Goal: Task Accomplishment & Management: Manage account settings

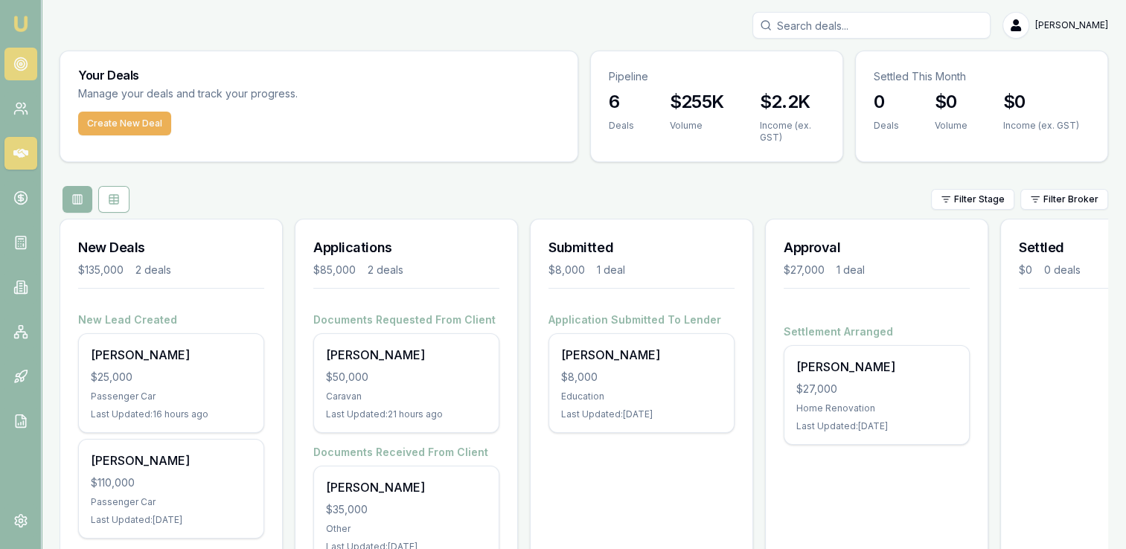
click at [22, 60] on icon at bounding box center [20, 64] width 15 height 15
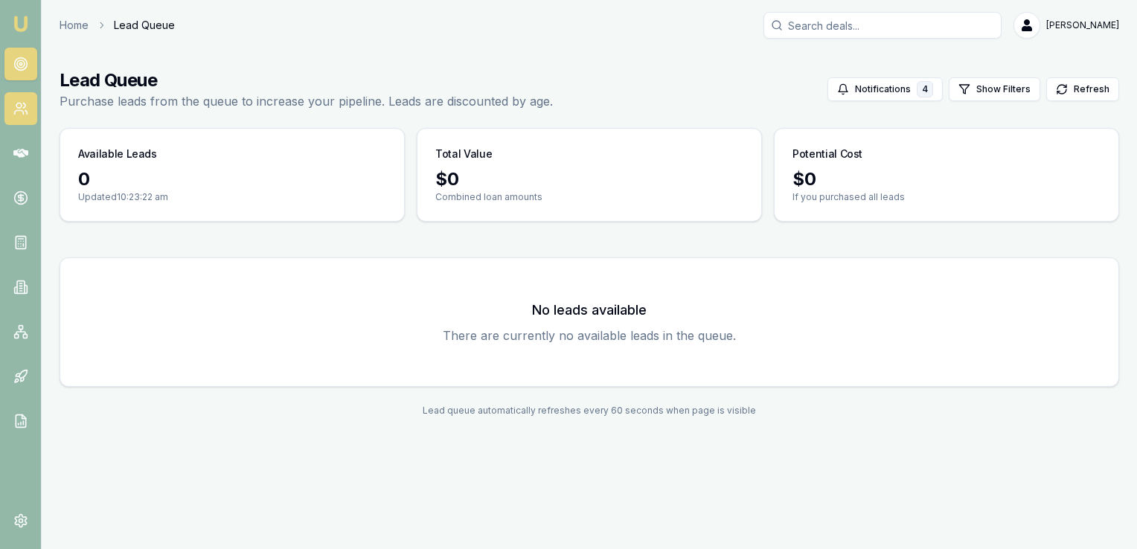
click at [19, 105] on icon at bounding box center [20, 108] width 15 height 15
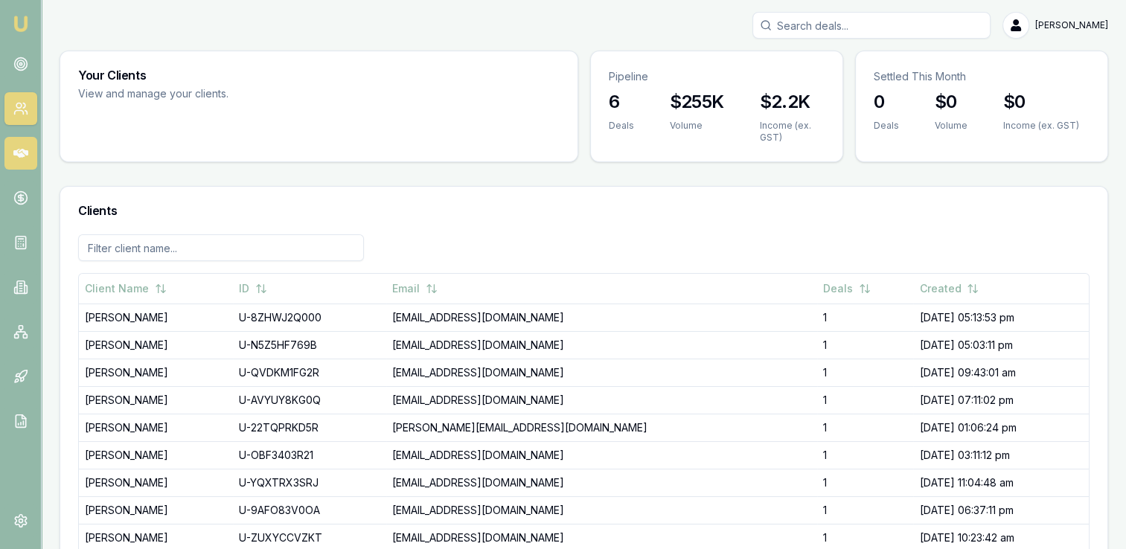
click at [18, 150] on icon at bounding box center [20, 153] width 15 height 15
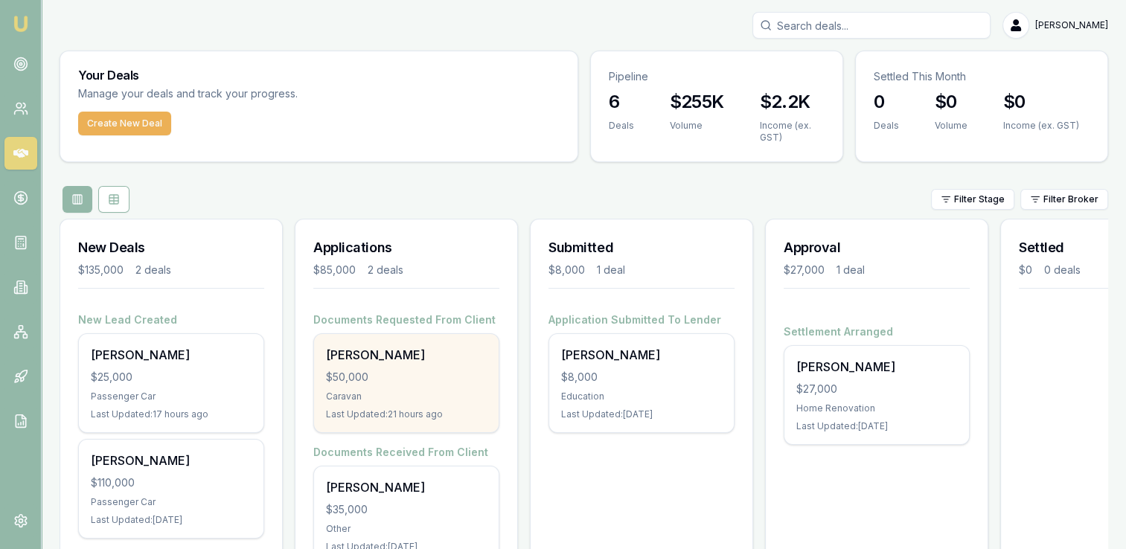
scroll to position [68, 0]
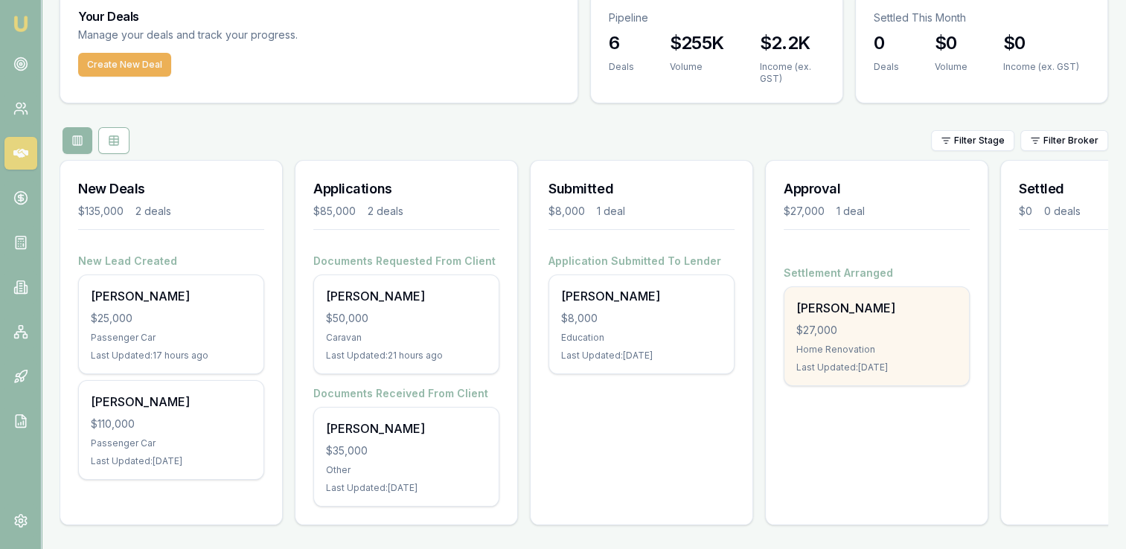
click at [833, 331] on div "Anton Beaumont $27,000 Home Renovation Last Updated: 4 days ago" at bounding box center [877, 336] width 185 height 98
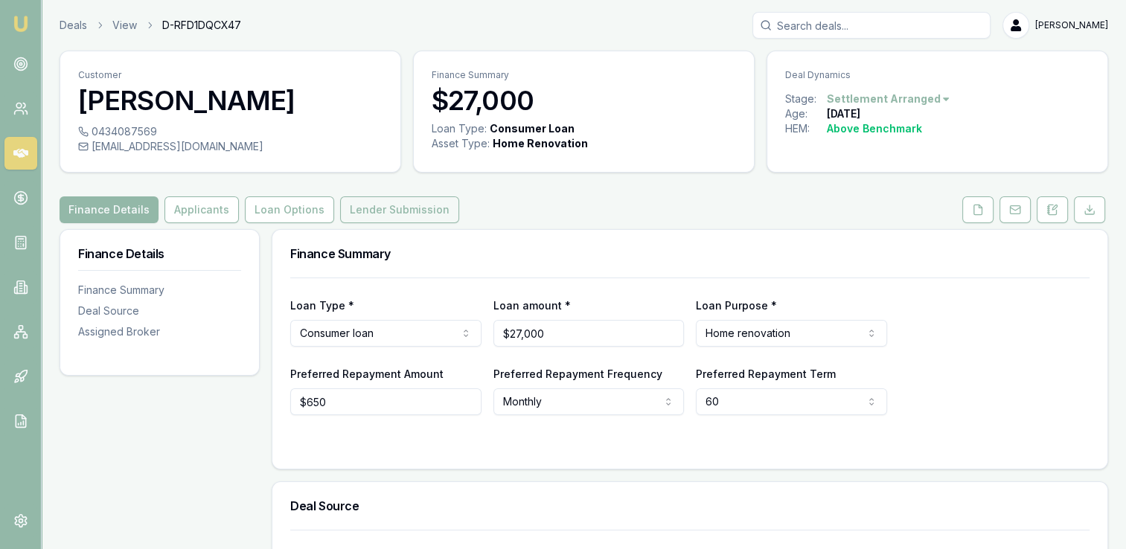
click at [367, 211] on button "Lender Submission" at bounding box center [399, 210] width 119 height 27
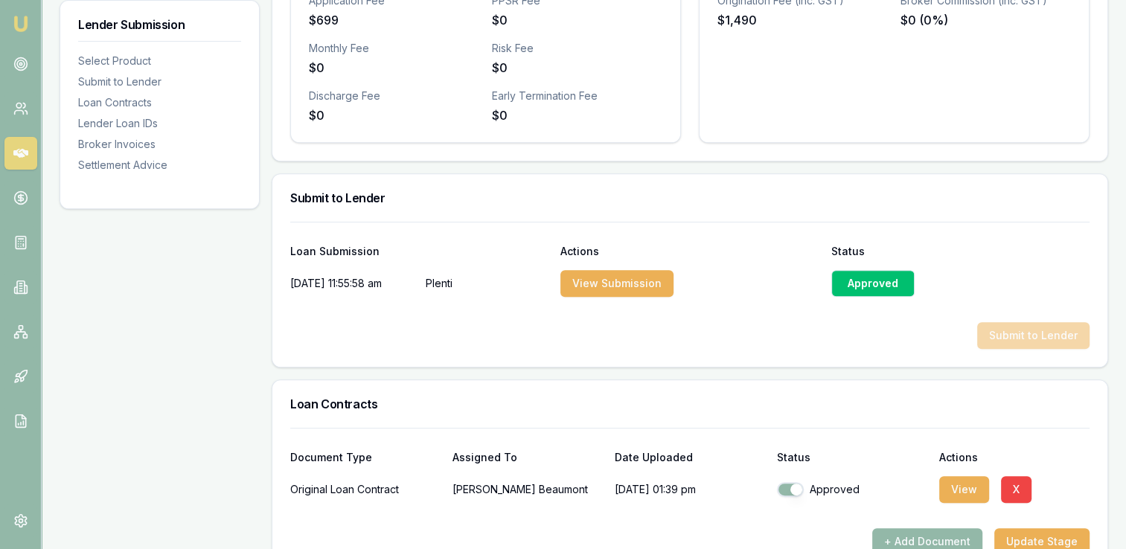
scroll to position [596, 0]
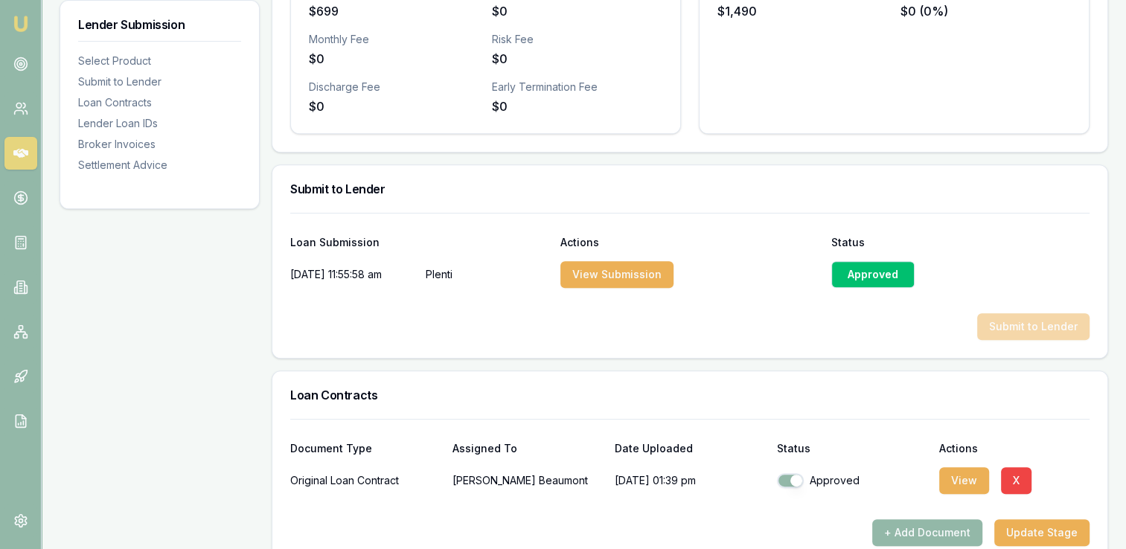
click at [852, 272] on div "Approved" at bounding box center [872, 274] width 83 height 27
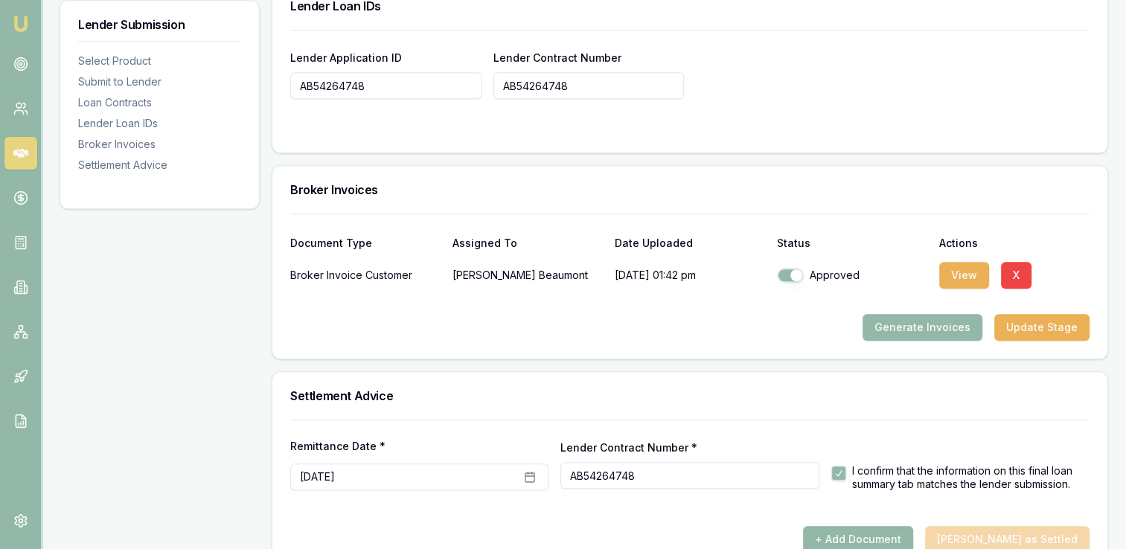
scroll to position [1222, 0]
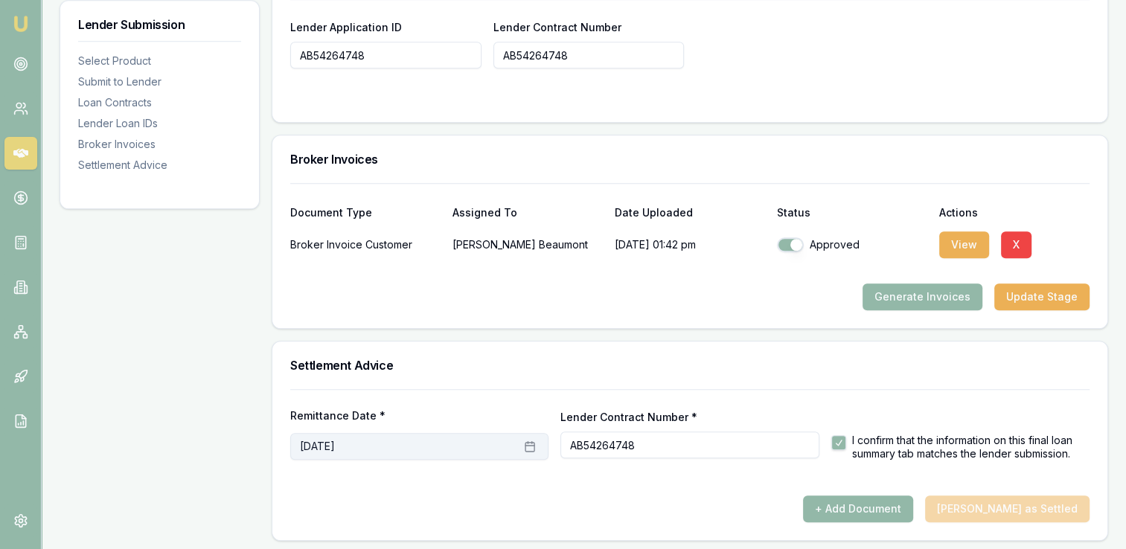
click at [422, 447] on button "August 29th, 2025" at bounding box center [419, 446] width 258 height 27
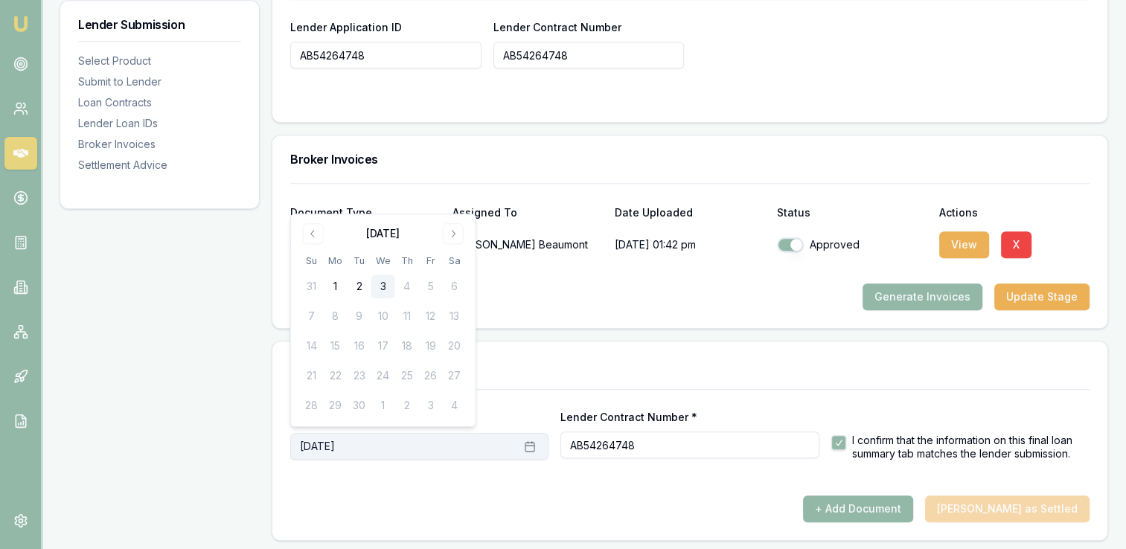
click at [422, 447] on button "August 29th, 2025" at bounding box center [419, 446] width 258 height 27
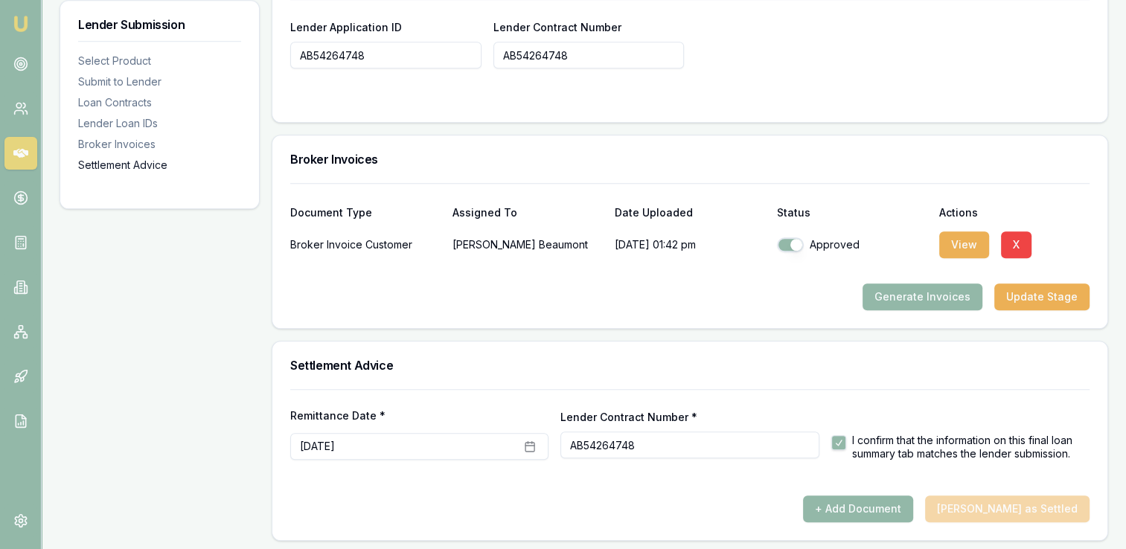
click at [145, 162] on div "Settlement Advice" at bounding box center [159, 165] width 163 height 15
click at [863, 505] on button "+ Add Document" at bounding box center [858, 509] width 110 height 27
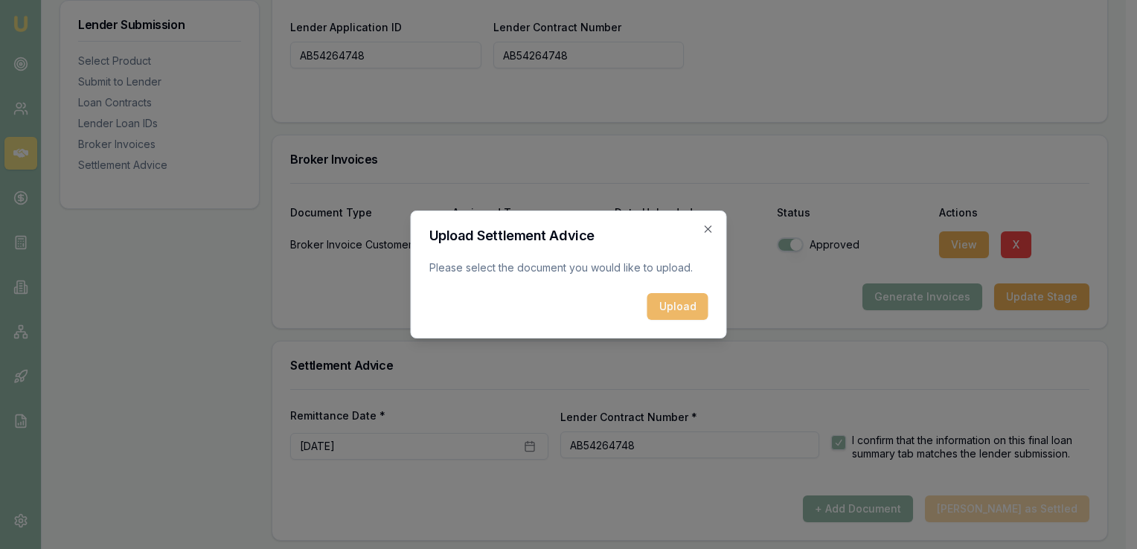
click at [667, 305] on button "Upload" at bounding box center [678, 306] width 61 height 27
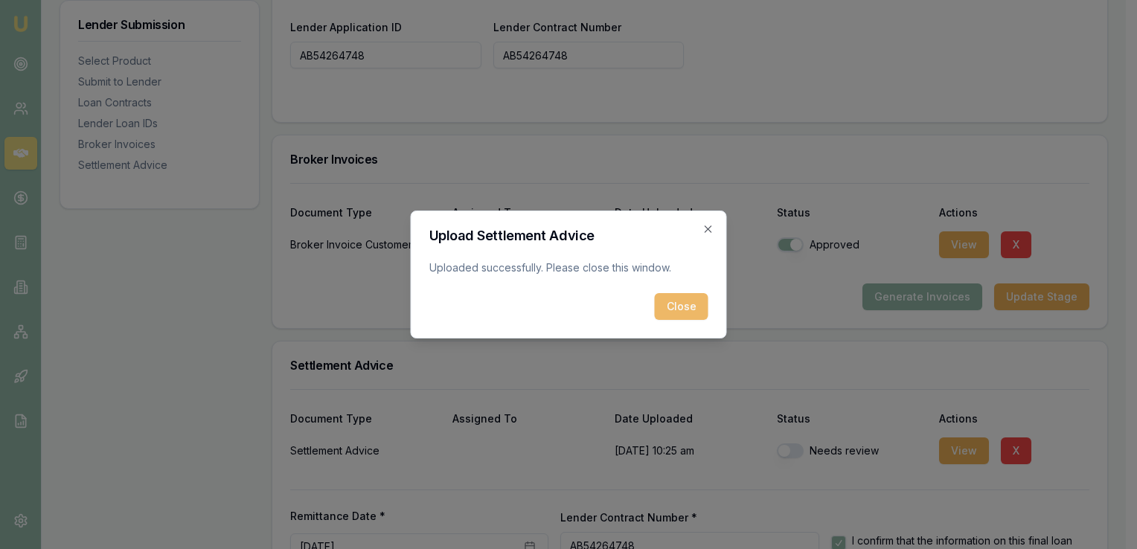
click at [683, 308] on button "Close" at bounding box center [682, 306] width 54 height 27
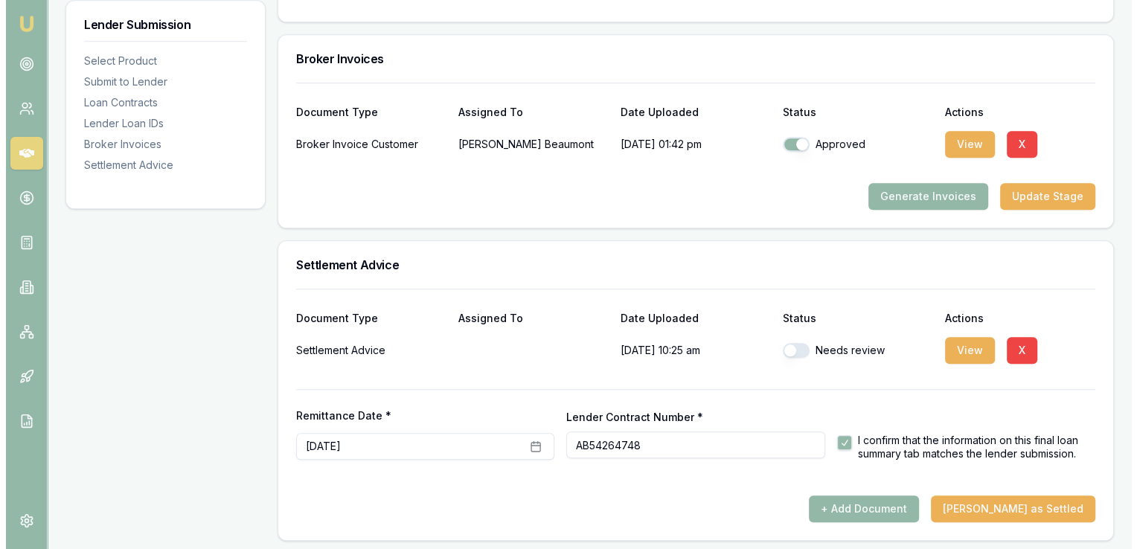
scroll to position [1322, 0]
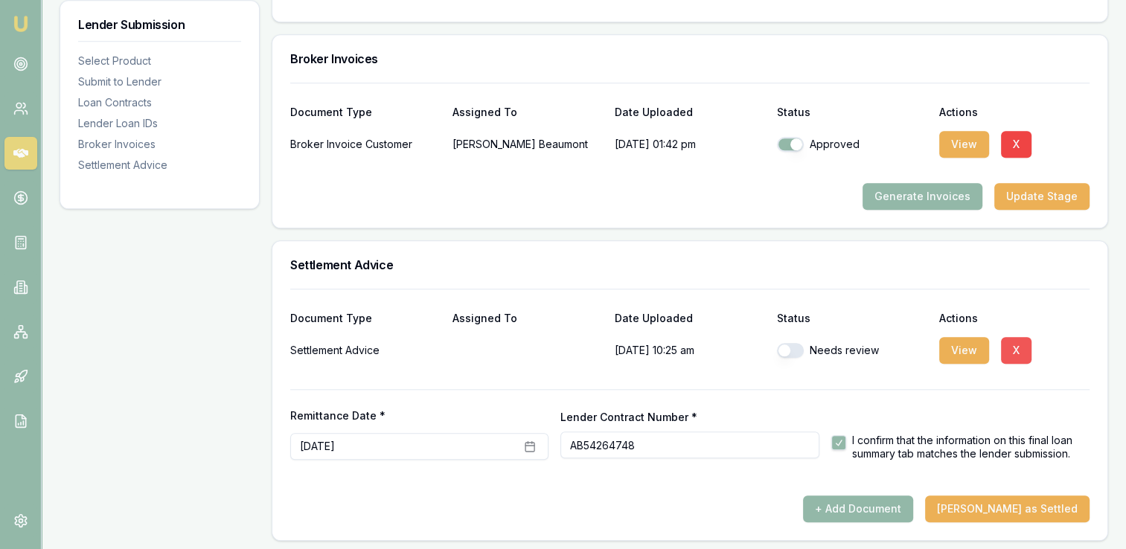
click at [1012, 341] on button "X" at bounding box center [1016, 350] width 31 height 27
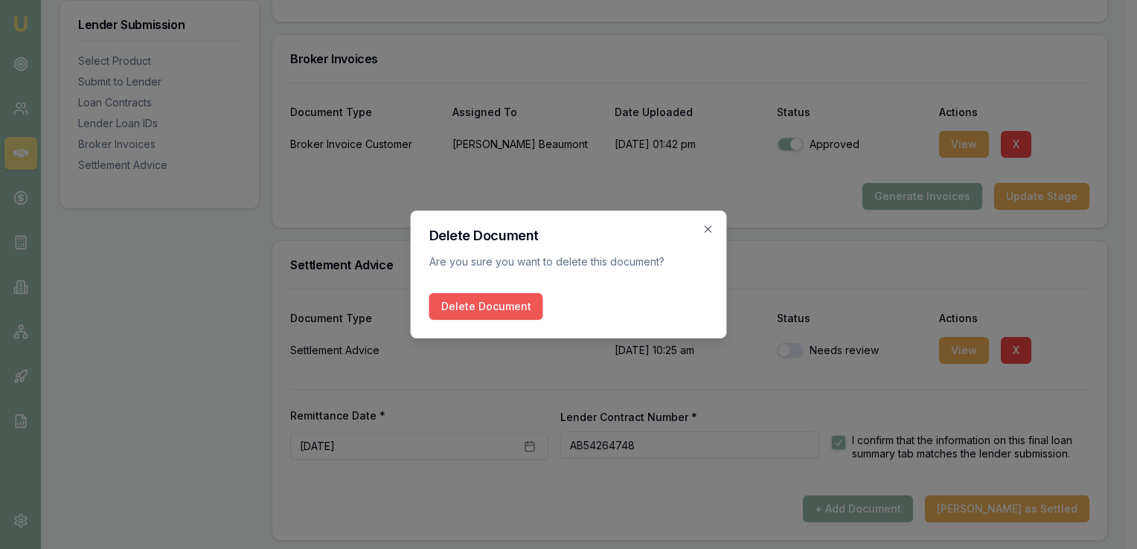
click at [507, 307] on button "Delete Document" at bounding box center [487, 306] width 114 height 27
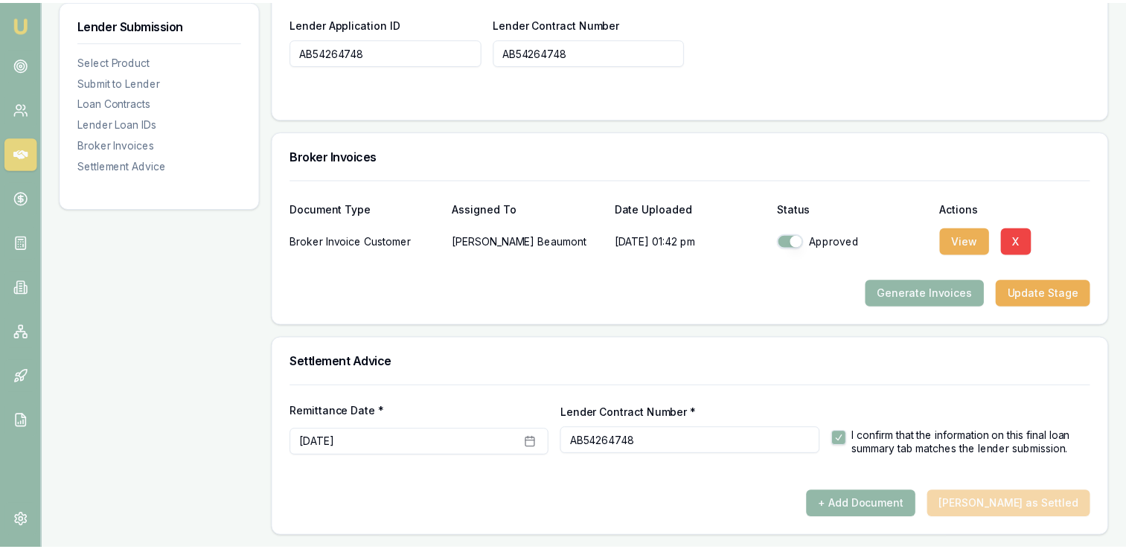
scroll to position [1222, 0]
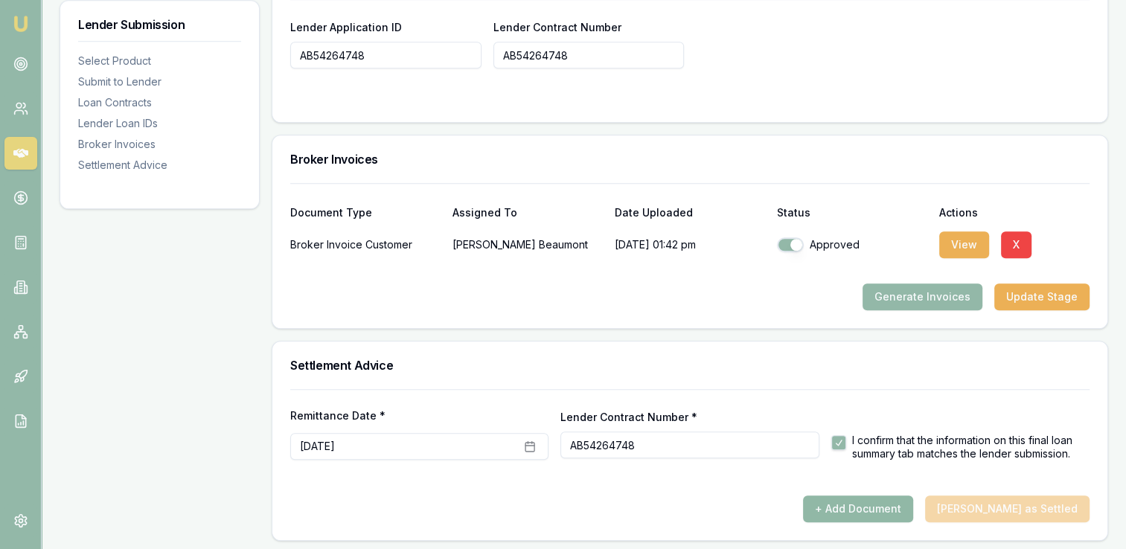
click at [887, 505] on button "+ Add Document" at bounding box center [858, 509] width 110 height 27
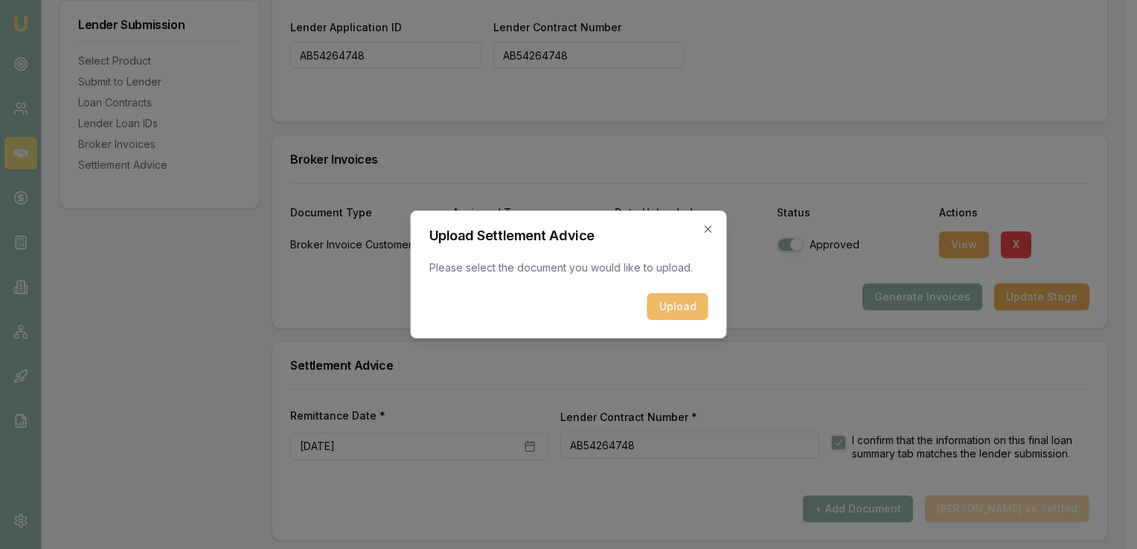
click at [671, 302] on button "Upload" at bounding box center [678, 306] width 61 height 27
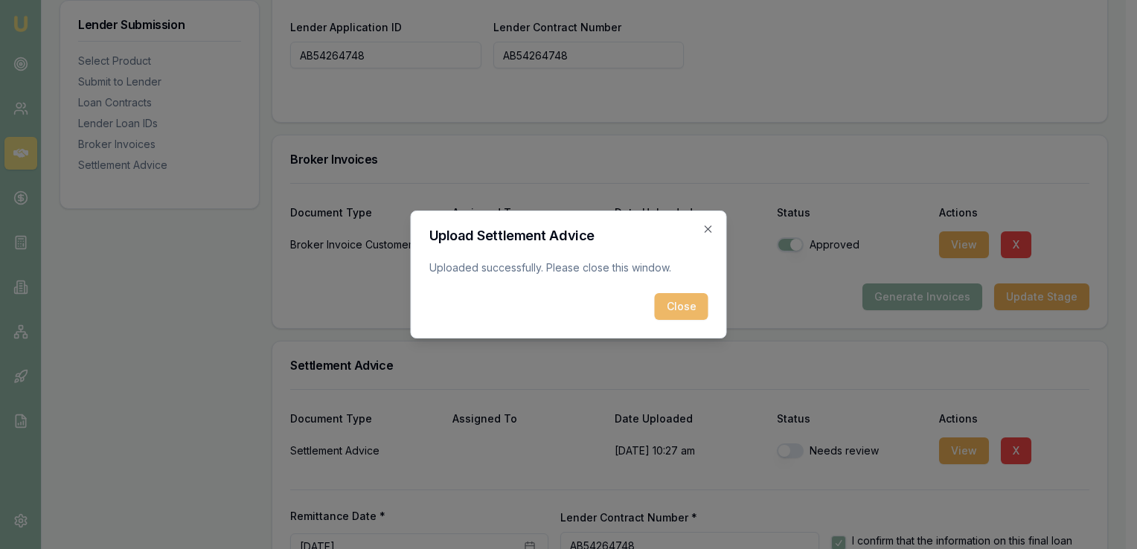
click at [674, 300] on button "Close" at bounding box center [682, 306] width 54 height 27
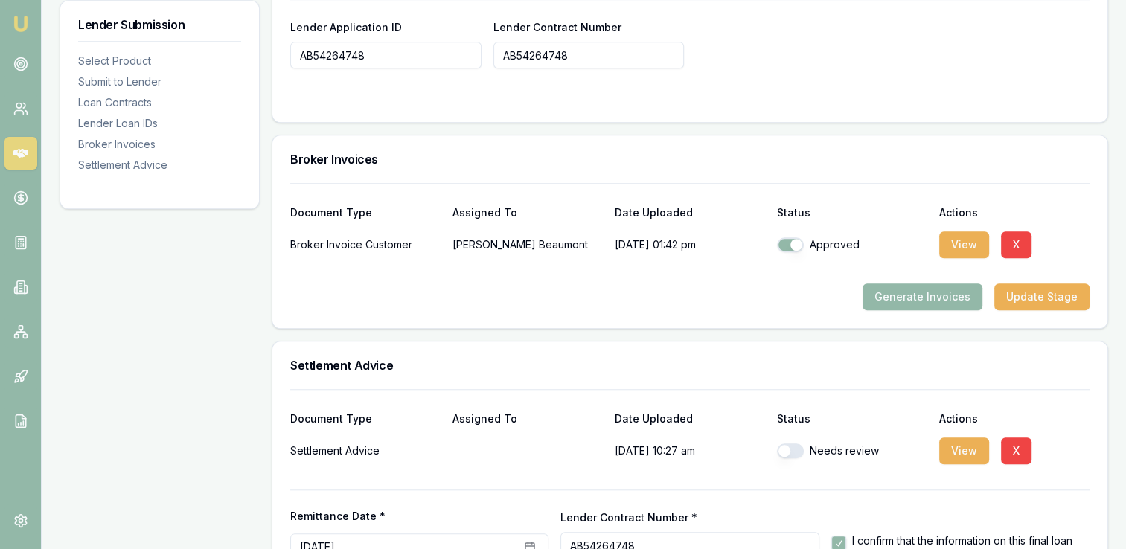
click at [801, 444] on button "button" at bounding box center [790, 451] width 27 height 15
checkbox input "true"
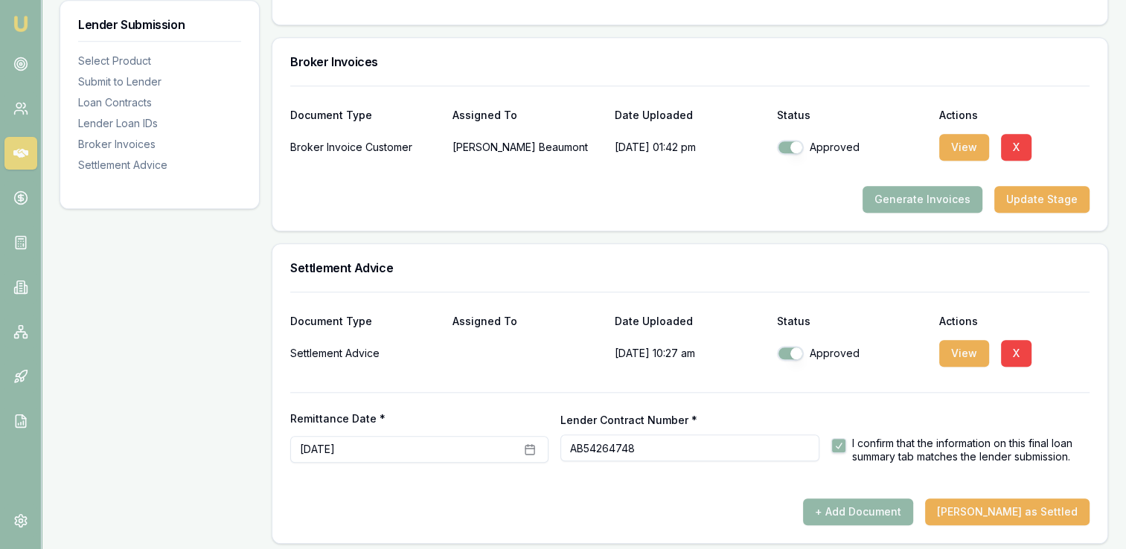
scroll to position [1322, 0]
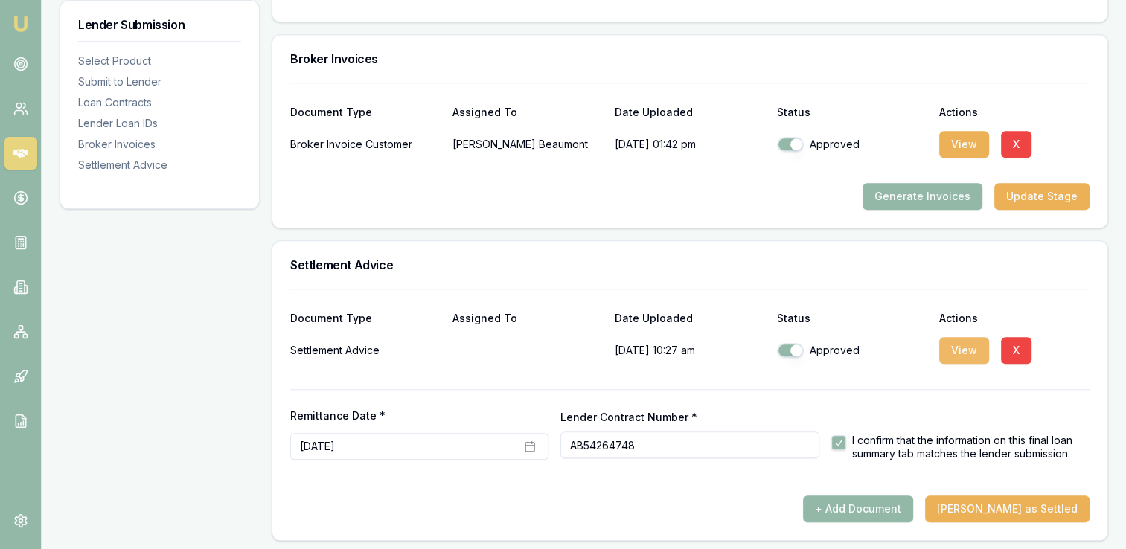
click at [947, 339] on button "View" at bounding box center [964, 350] width 50 height 27
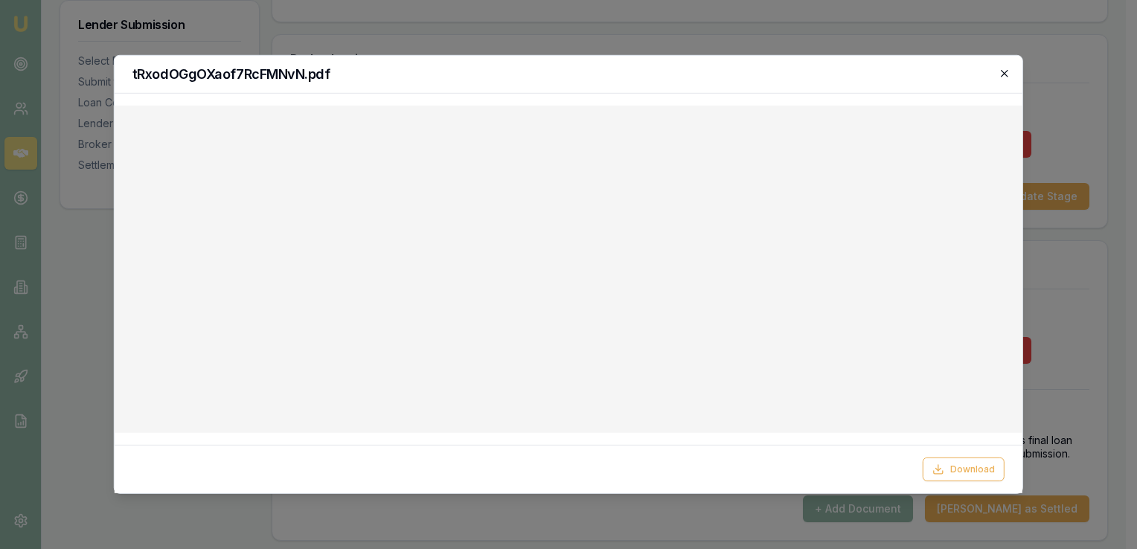
click at [1003, 73] on icon "button" at bounding box center [1005, 74] width 12 height 12
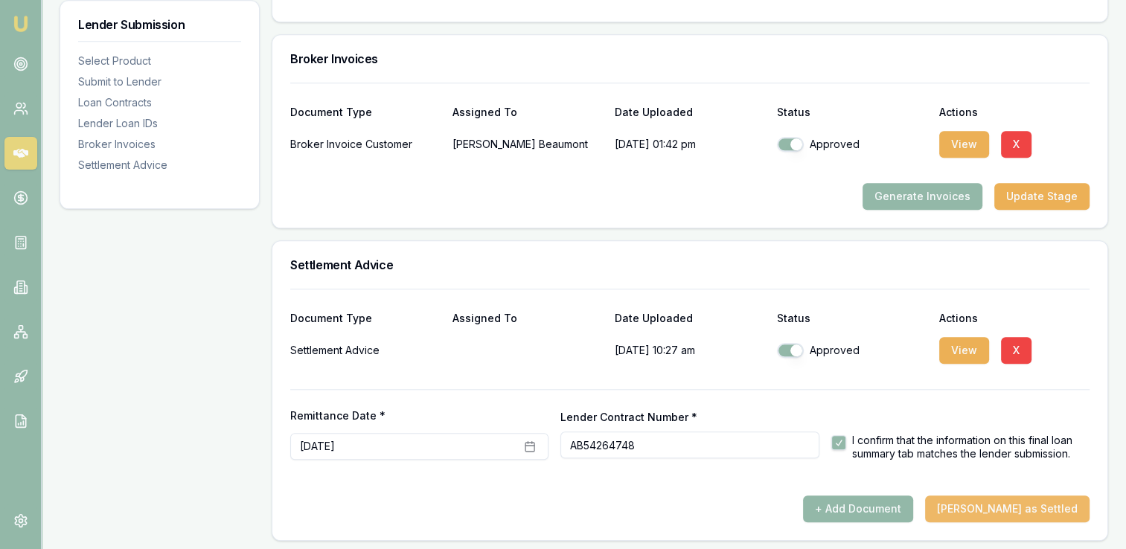
click at [1004, 505] on button "Mark Deal as Settled" at bounding box center [1007, 509] width 165 height 27
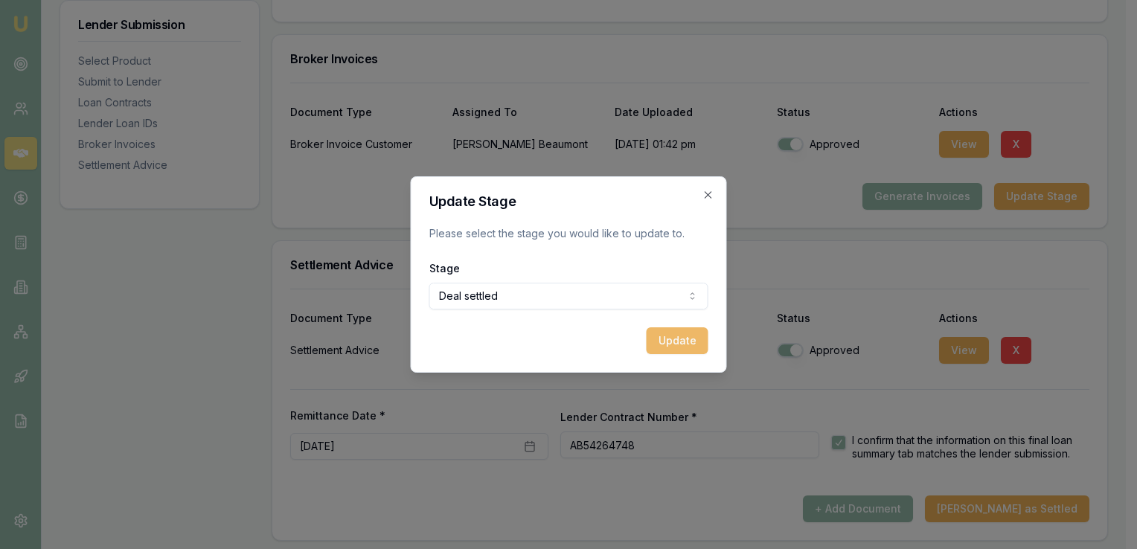
click at [661, 336] on button "Update" at bounding box center [678, 341] width 62 height 27
checkbox input "false"
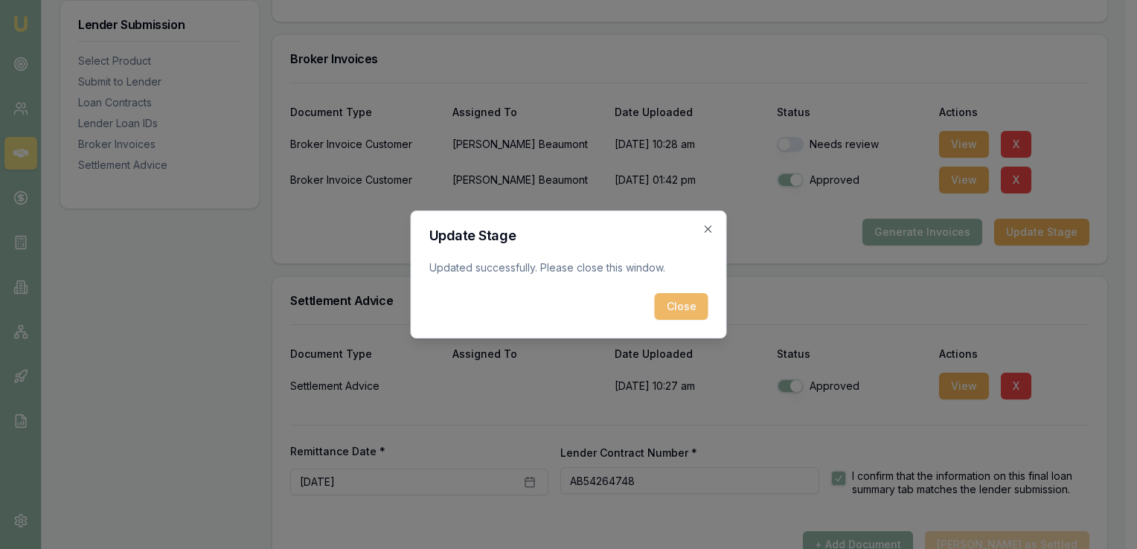
click at [691, 302] on button "Close" at bounding box center [682, 306] width 54 height 27
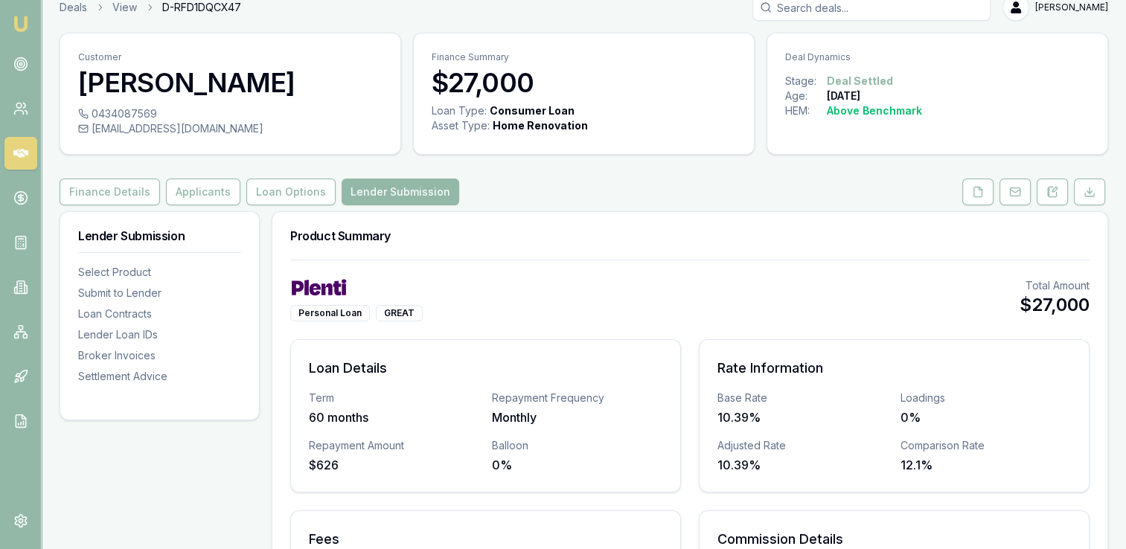
scroll to position [0, 0]
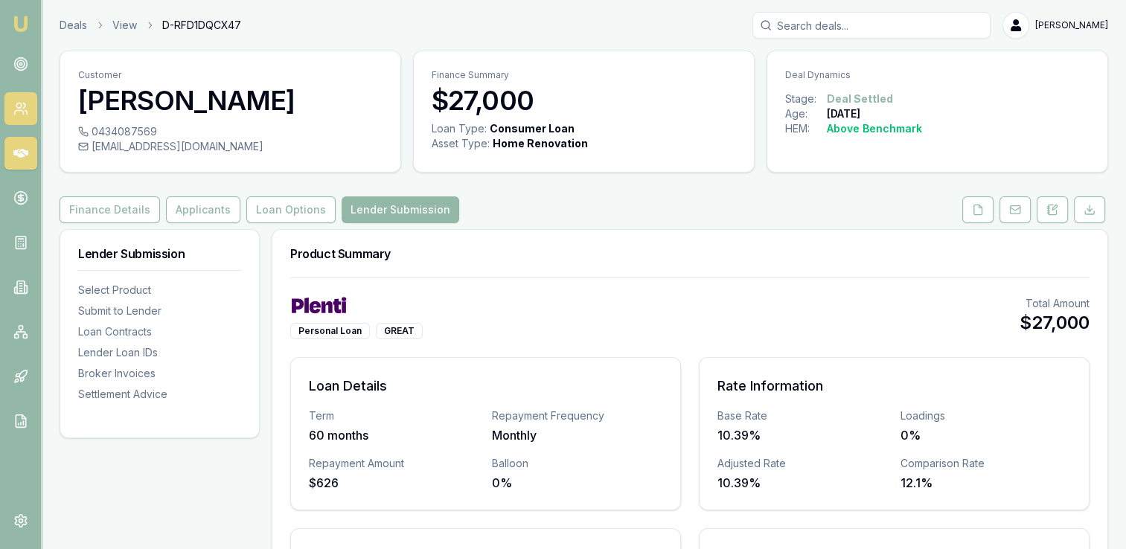
click at [13, 102] on icon at bounding box center [20, 108] width 15 height 15
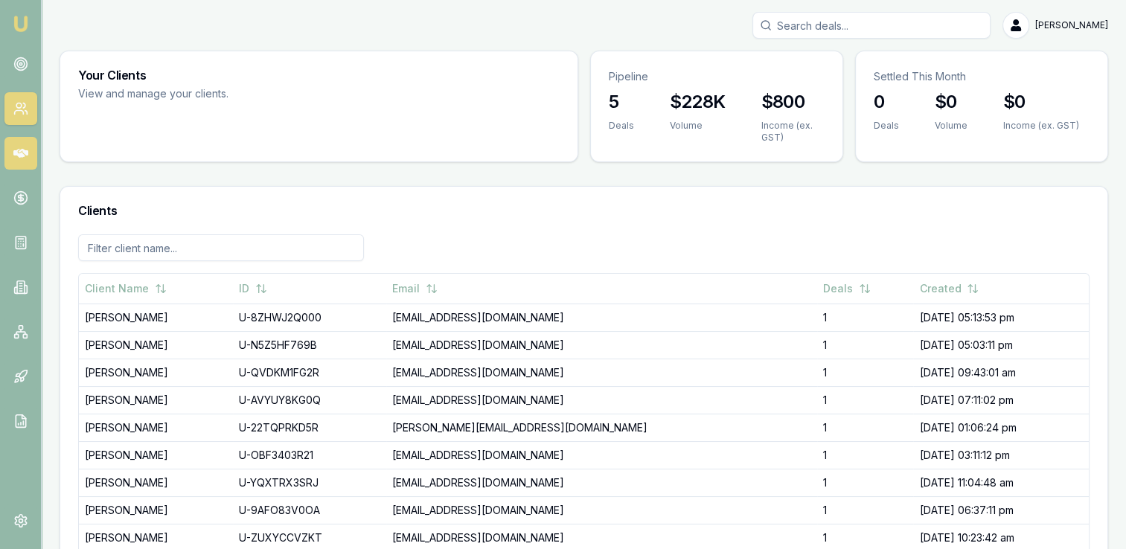
click at [15, 153] on icon at bounding box center [20, 153] width 15 height 9
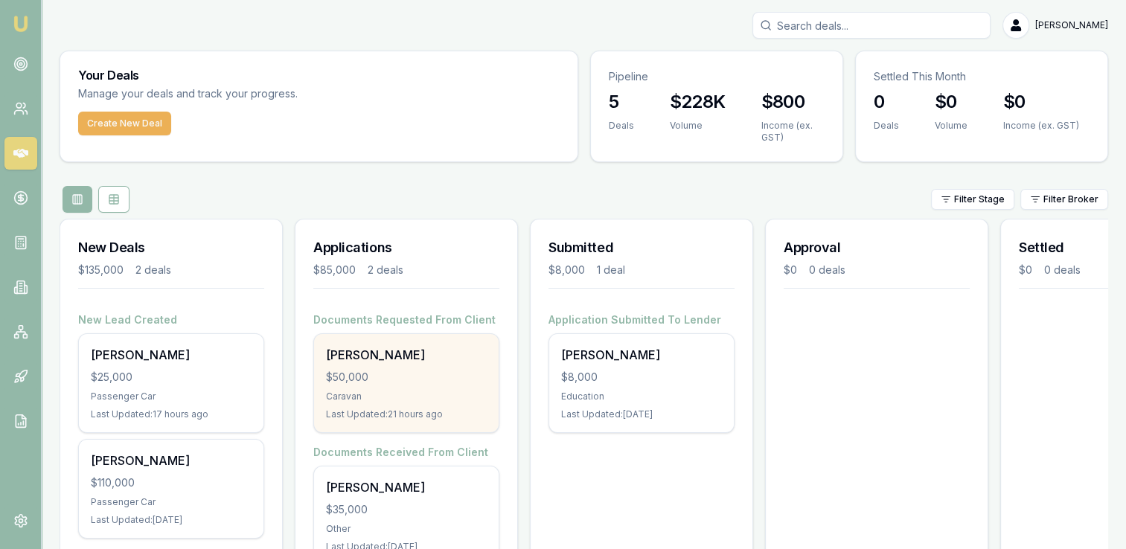
click at [401, 386] on div "Trent Keily $50,000 Caravan Last Updated: 21 hours ago" at bounding box center [406, 383] width 185 height 98
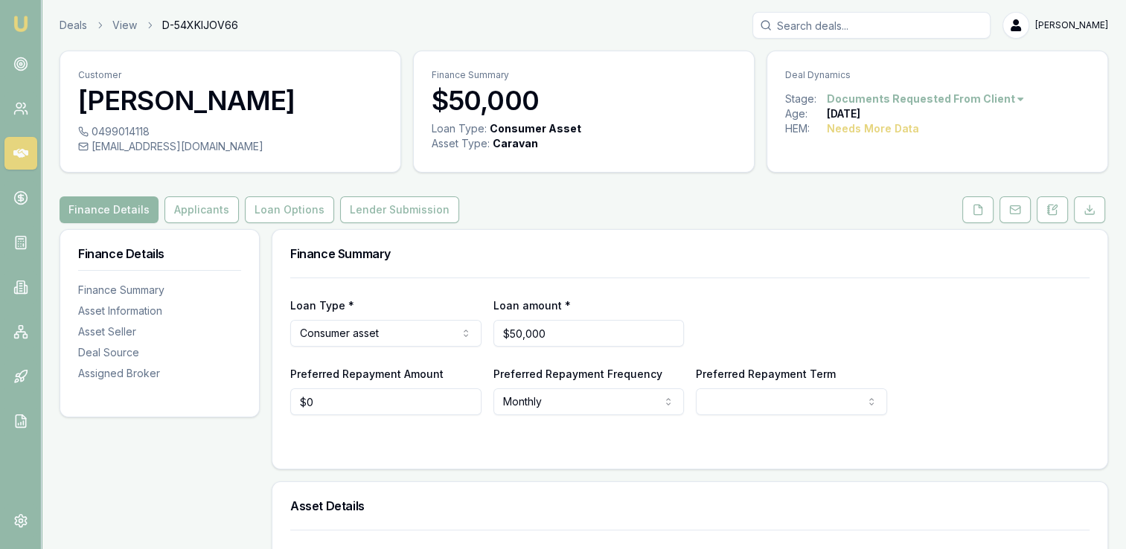
click at [118, 208] on button "Finance Details" at bounding box center [109, 210] width 99 height 27
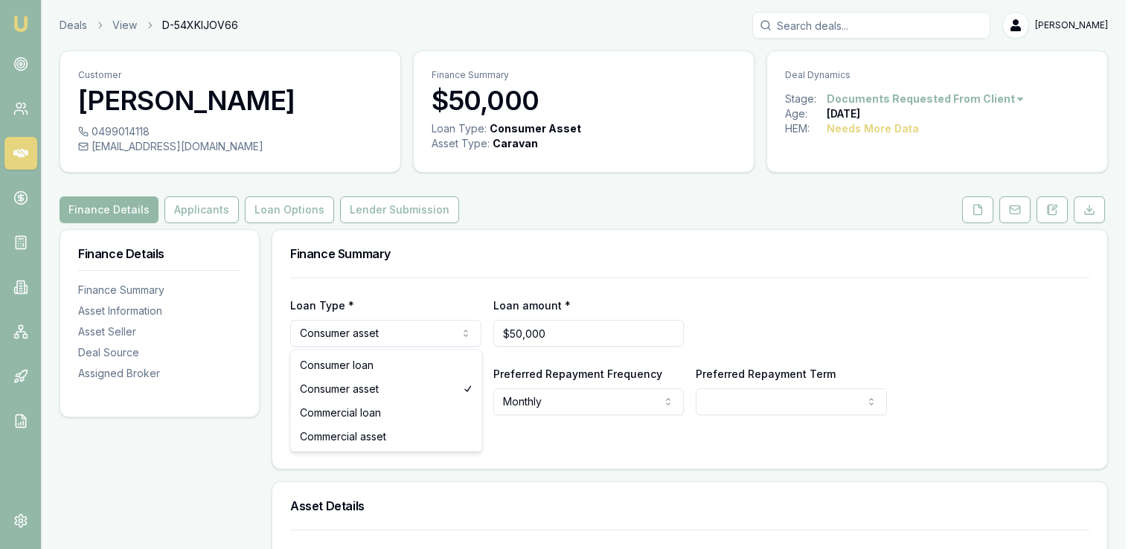
click at [406, 333] on html "Emu Broker Deals View D-54XKIJOV66 Adam Howell Toggle Menu Customer Trent Keily…" at bounding box center [568, 274] width 1137 height 549
select select "COMMERCIAL_ASSET"
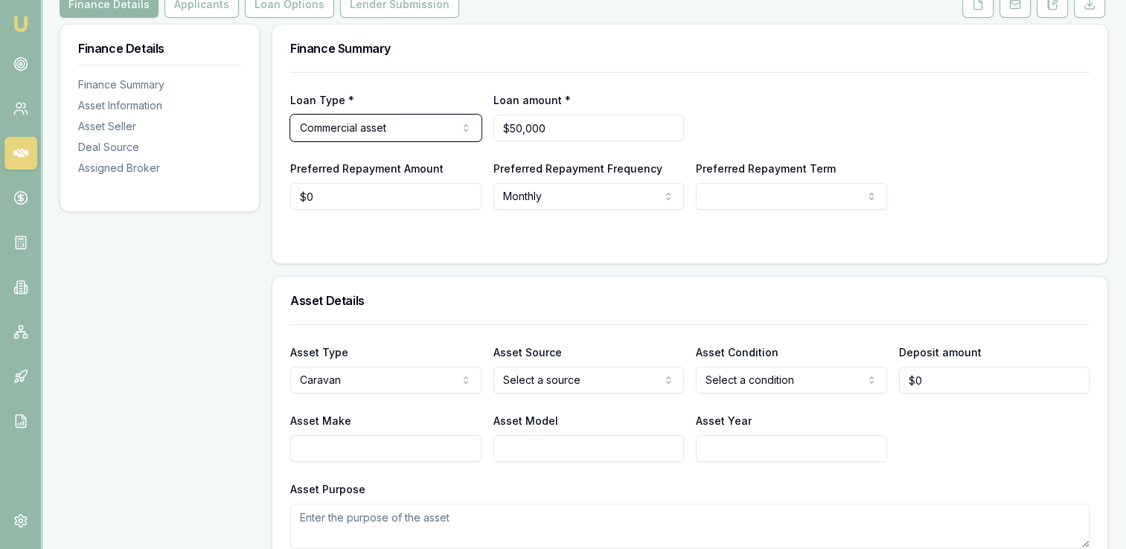
scroll to position [223, 0]
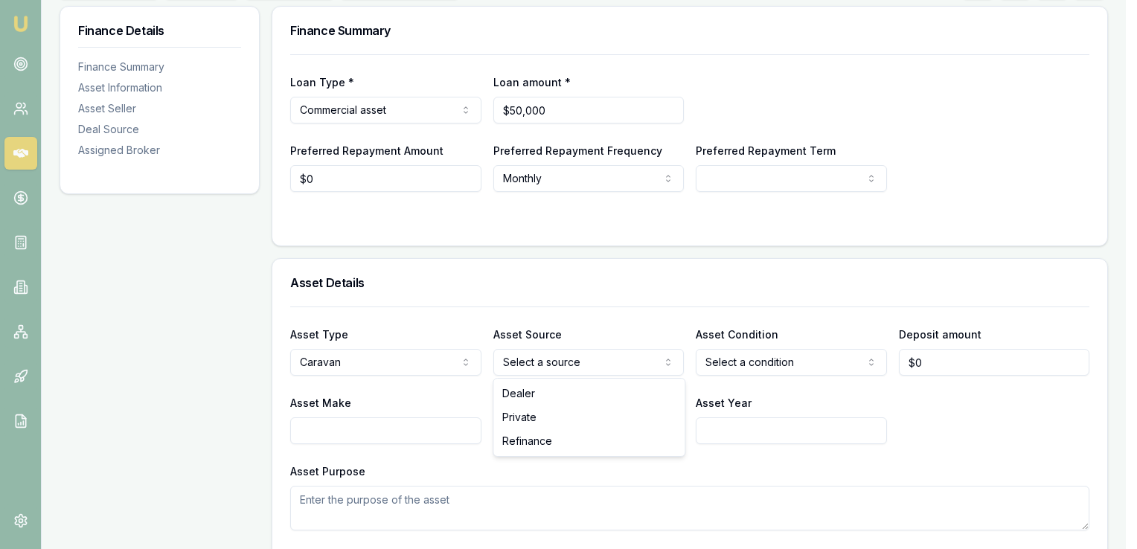
click at [546, 326] on html "Emu Broker Deals View D-54XKIJOV66 Adam Howell Toggle Menu Customer Trent Keily…" at bounding box center [568, 51] width 1137 height 549
select select "60"
select select "PRIVATE"
click at [712, 326] on html "Emu Broker Deals View D-54XKIJOV66 Adam Howell Toggle Menu Customer Trent Keily…" at bounding box center [568, 51] width 1137 height 549
select select "USED"
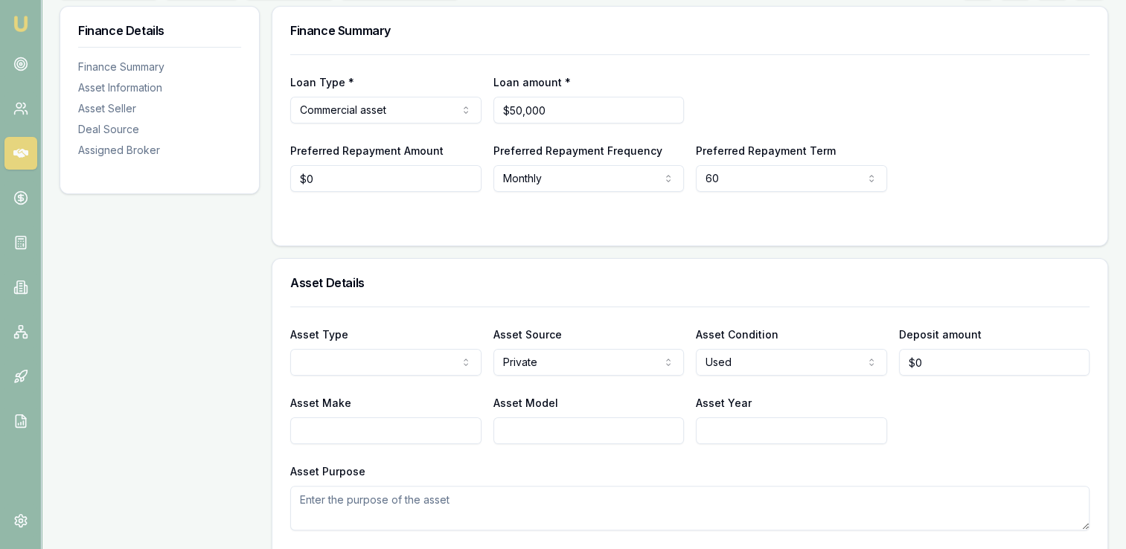
click at [315, 500] on textarea "Asset Purpose" at bounding box center [689, 508] width 799 height 45
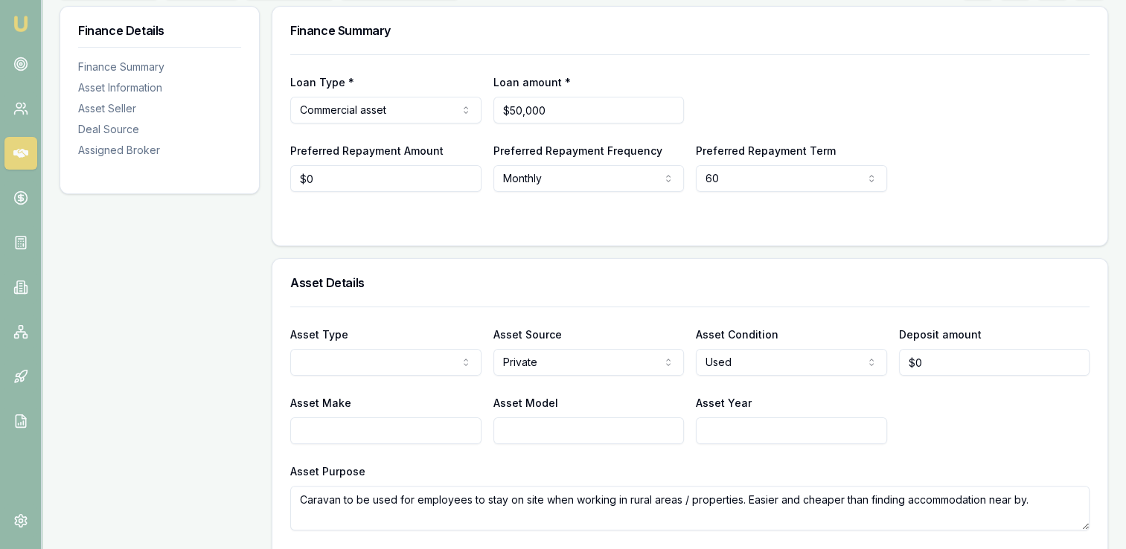
click at [1053, 494] on textarea "Caravan to be used for employees to stay on site when working in rural areas / …" at bounding box center [689, 508] width 799 height 45
type textarea "Caravan to be used for employees to stay on site when working in rural areas / …"
click at [593, 460] on div "Asset Type Passenger car Electric vehicle Light commercial Other motor vehicle …" at bounding box center [689, 419] width 799 height 224
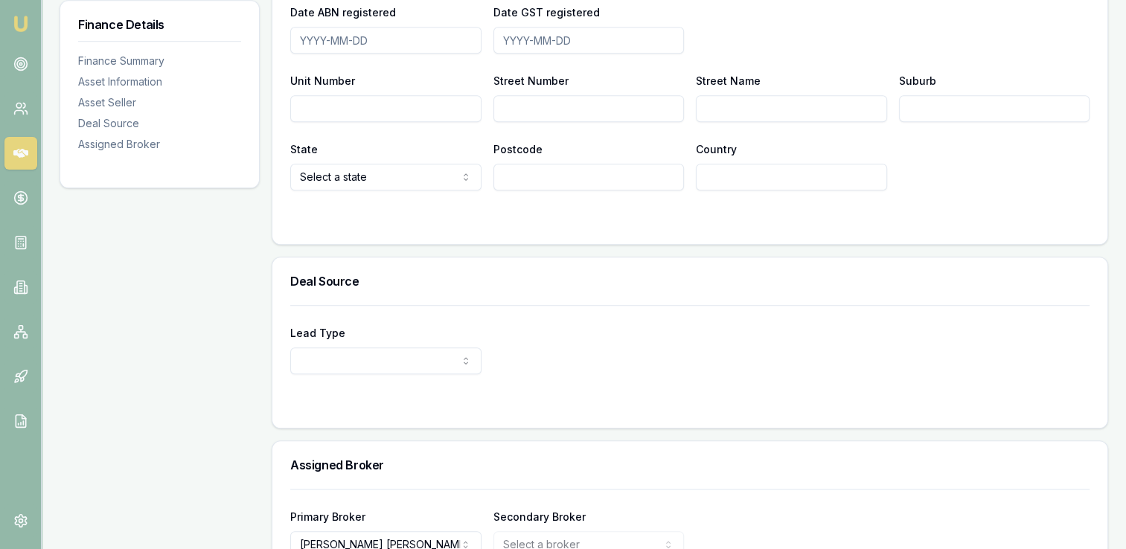
scroll to position [1042, 0]
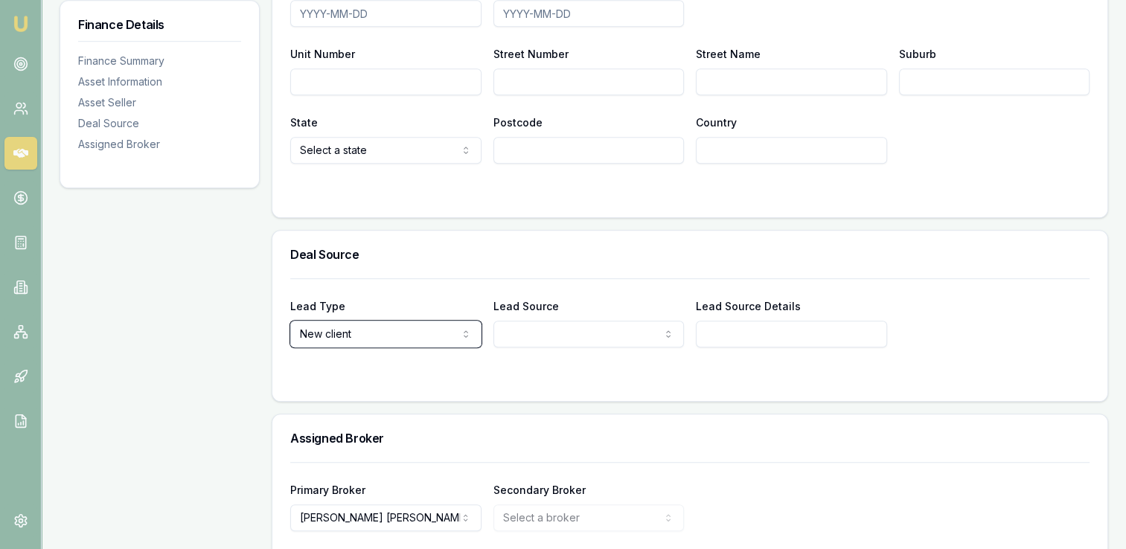
scroll to position [1103, 0]
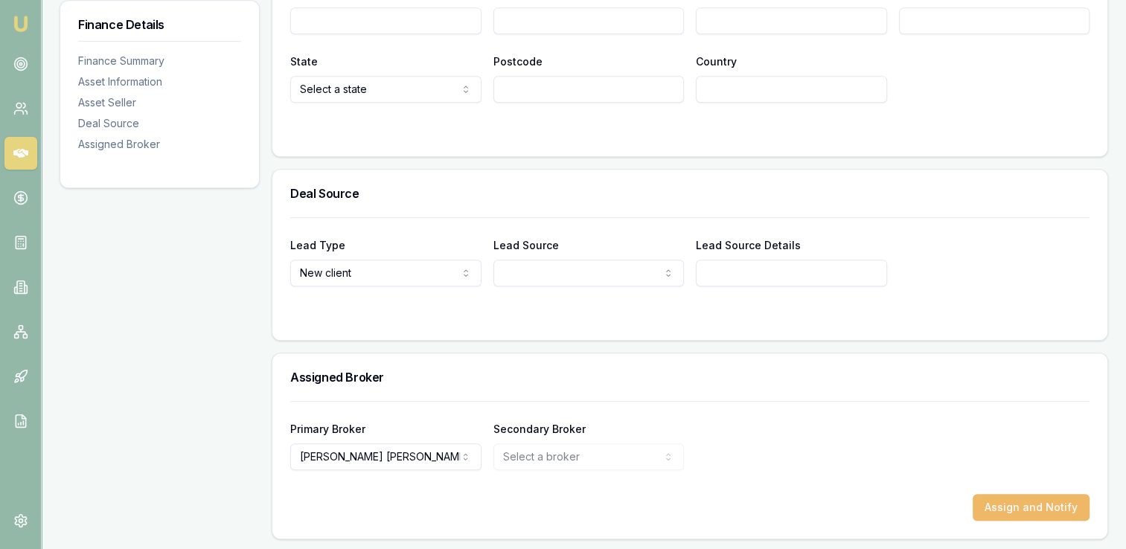
click at [998, 499] on button "Assign and Notify" at bounding box center [1031, 507] width 117 height 27
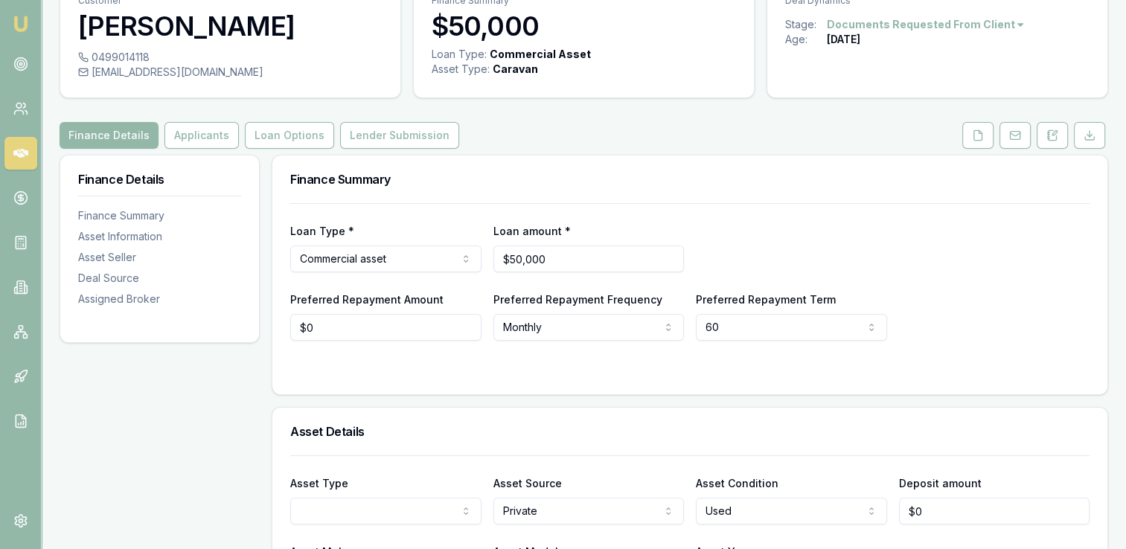
scroll to position [0, 0]
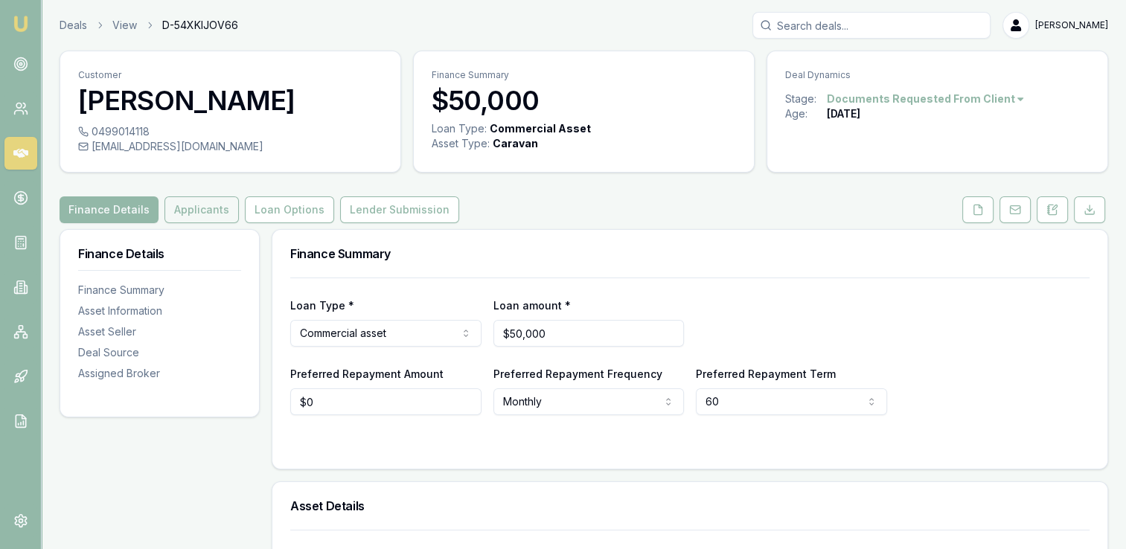
click at [182, 205] on button "Applicants" at bounding box center [202, 210] width 74 height 27
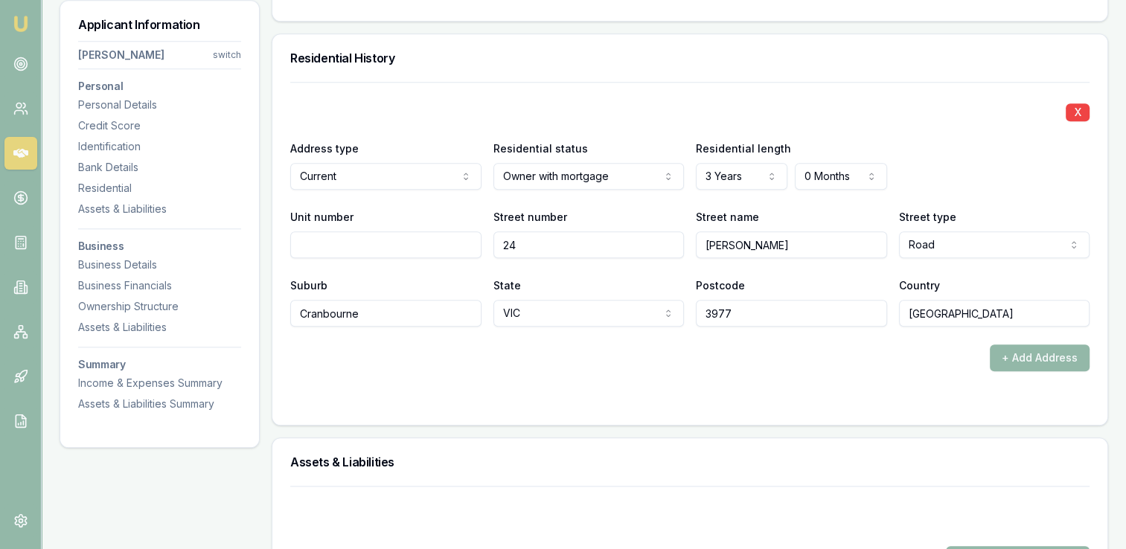
scroll to position [1414, 0]
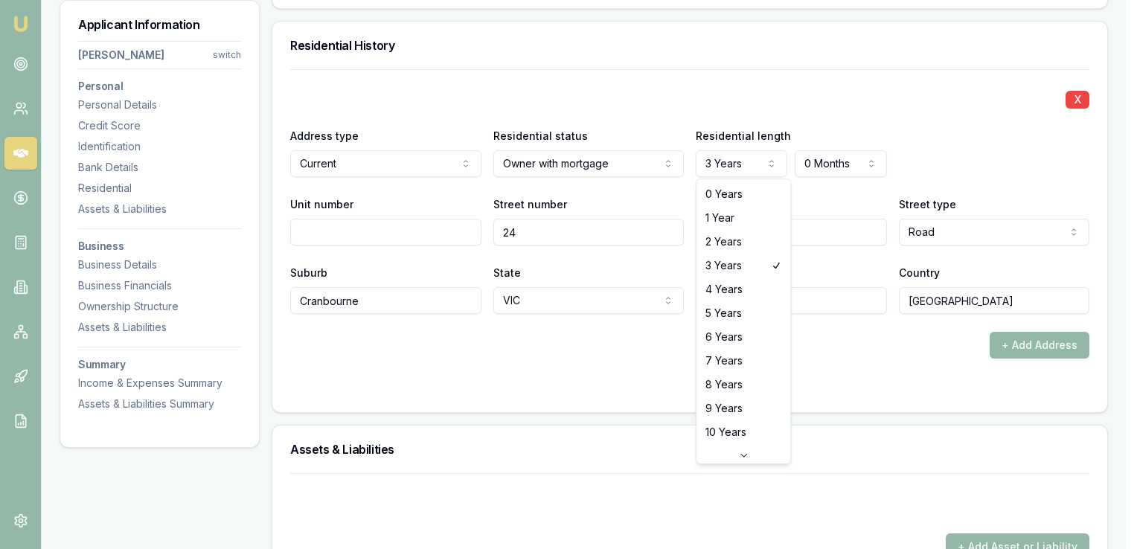
select select "2"
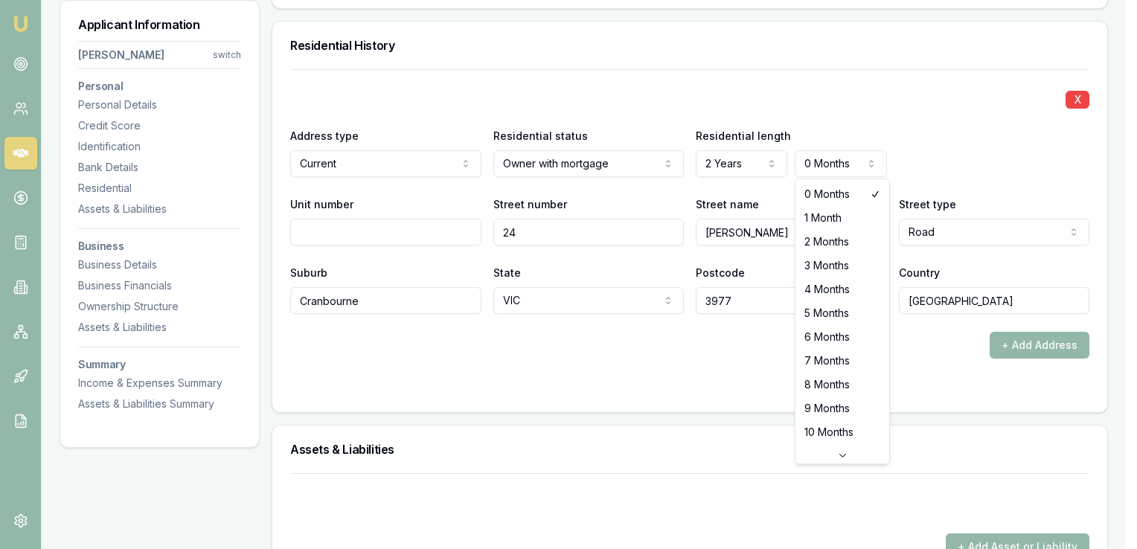
select select "6"
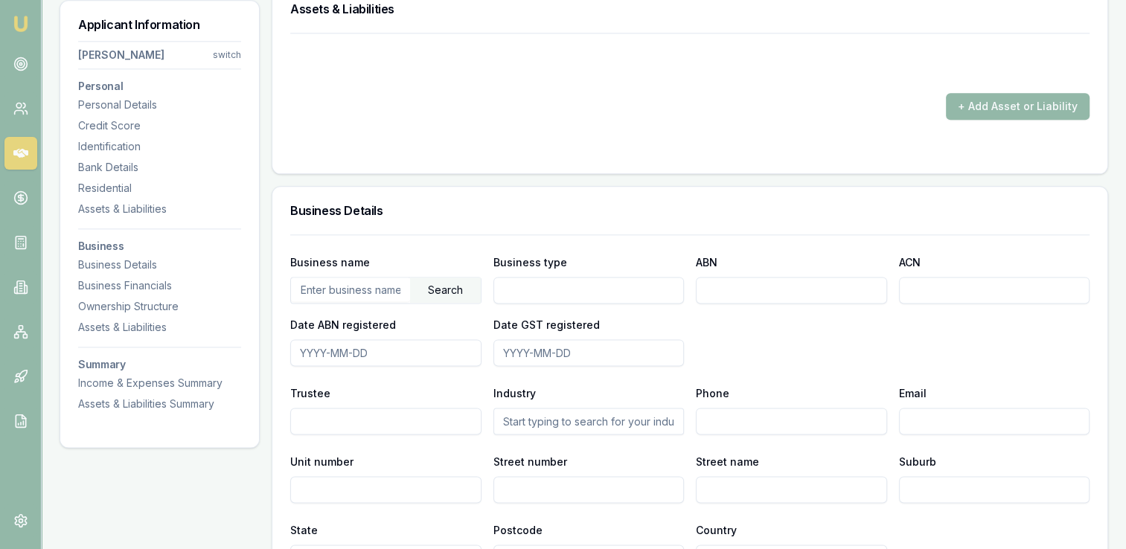
scroll to position [1935, 0]
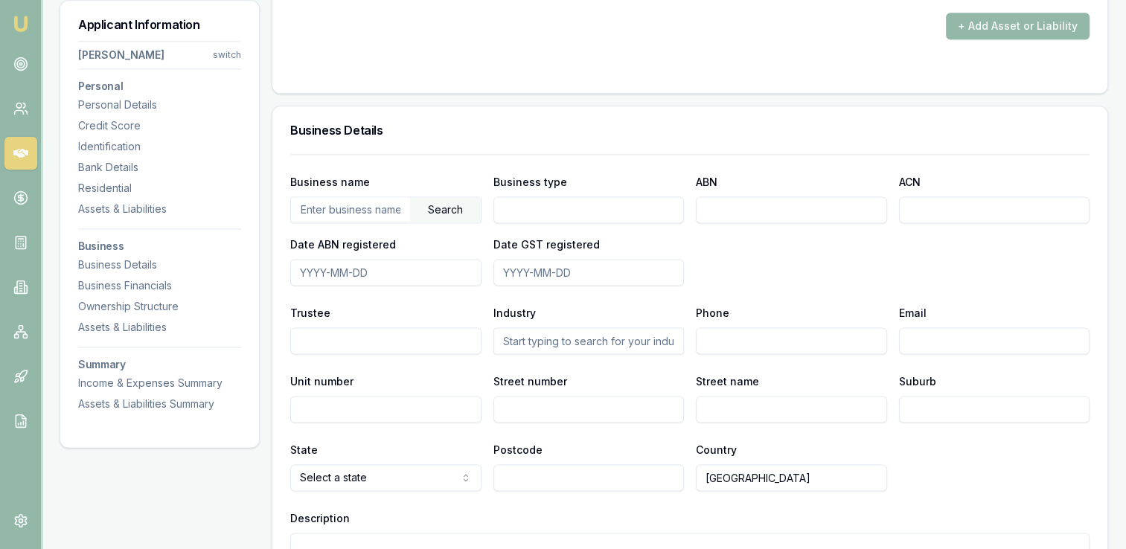
click at [365, 207] on input "text" at bounding box center [350, 209] width 119 height 24
type input "Keily Bricklaying"
click at [527, 211] on input "Business type" at bounding box center [589, 210] width 191 height 27
type input "D"
click at [728, 202] on input "ABN" at bounding box center [791, 210] width 191 height 27
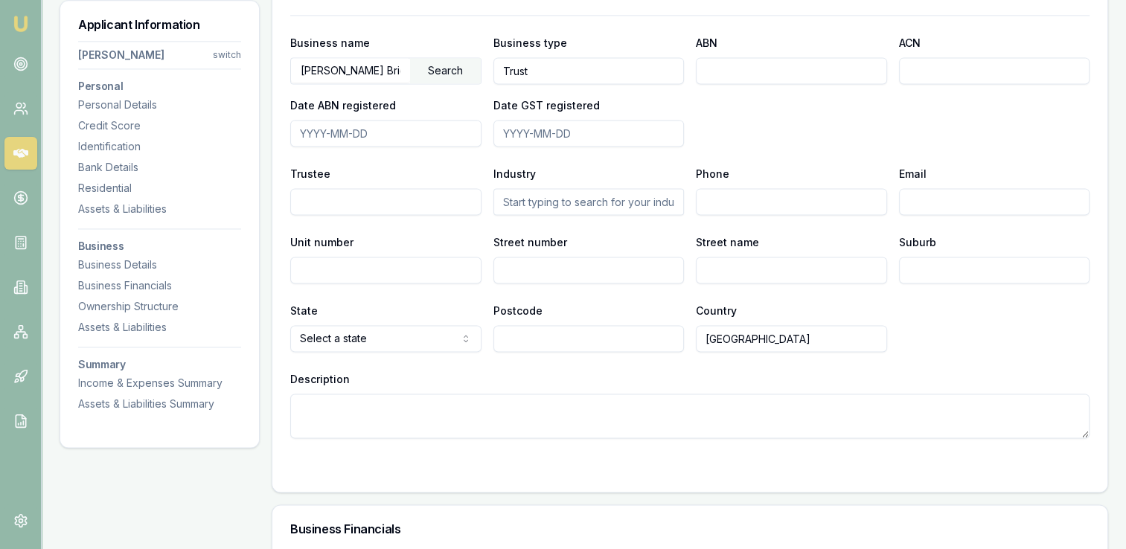
scroll to position [2084, 0]
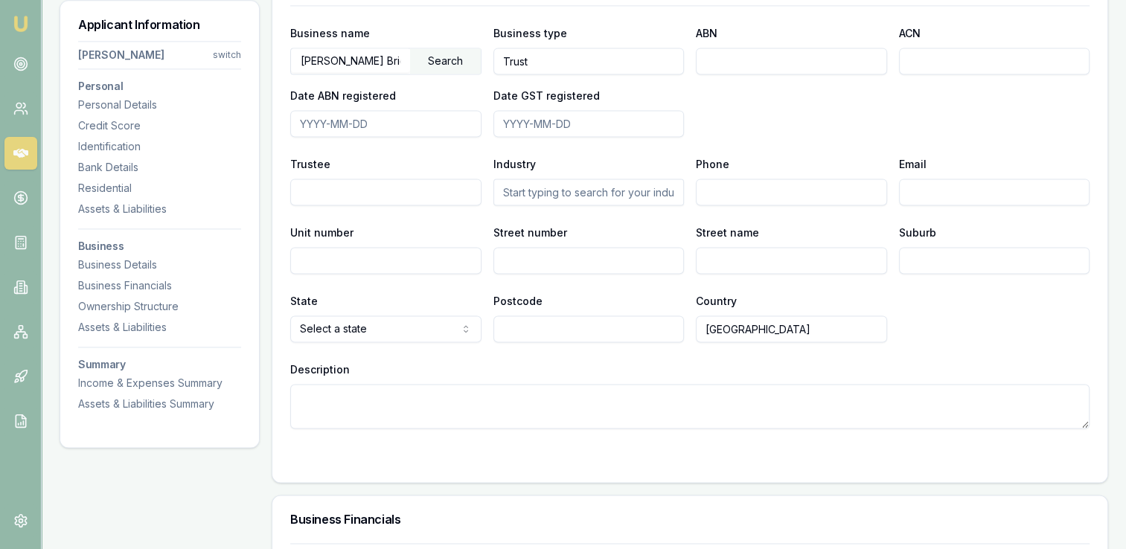
click at [331, 194] on input "Trustee" at bounding box center [385, 192] width 191 height 27
click at [499, 52] on input "Trust" at bounding box center [589, 61] width 191 height 27
click at [911, 60] on input "ACN" at bounding box center [994, 61] width 191 height 27
type input "Trust"
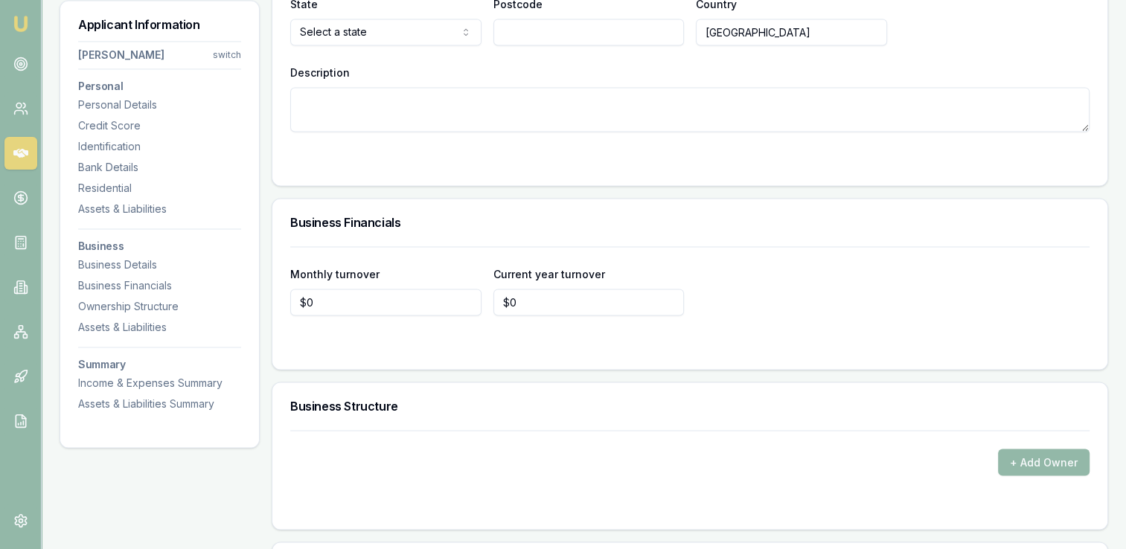
scroll to position [2382, 0]
click at [538, 301] on input "0" at bounding box center [589, 301] width 191 height 27
type input "$500,000"
click at [708, 291] on div "Monthly turnover $0 Current year turnover $500,000" at bounding box center [689, 289] width 799 height 51
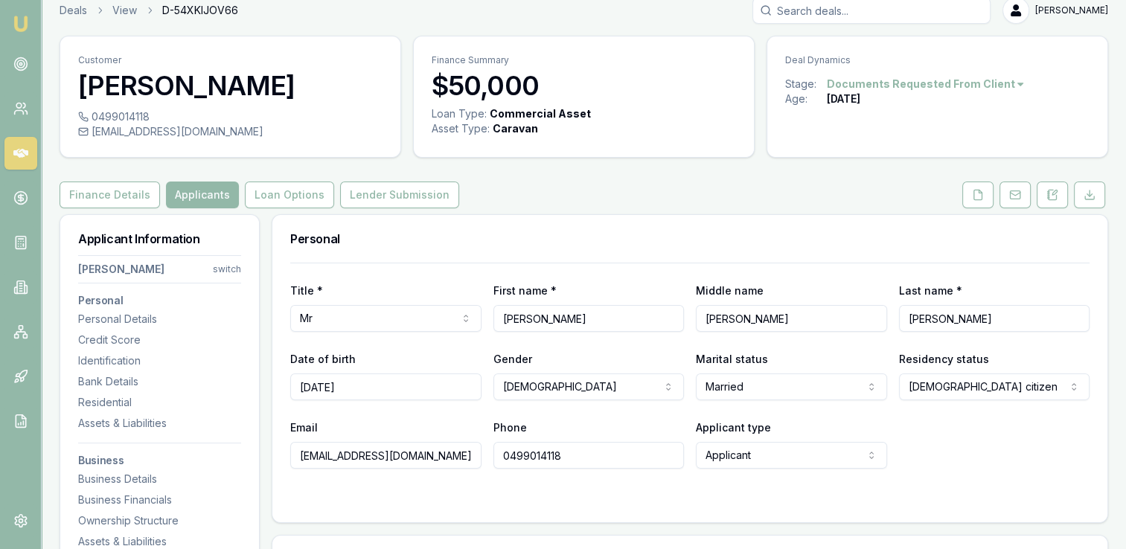
scroll to position [0, 0]
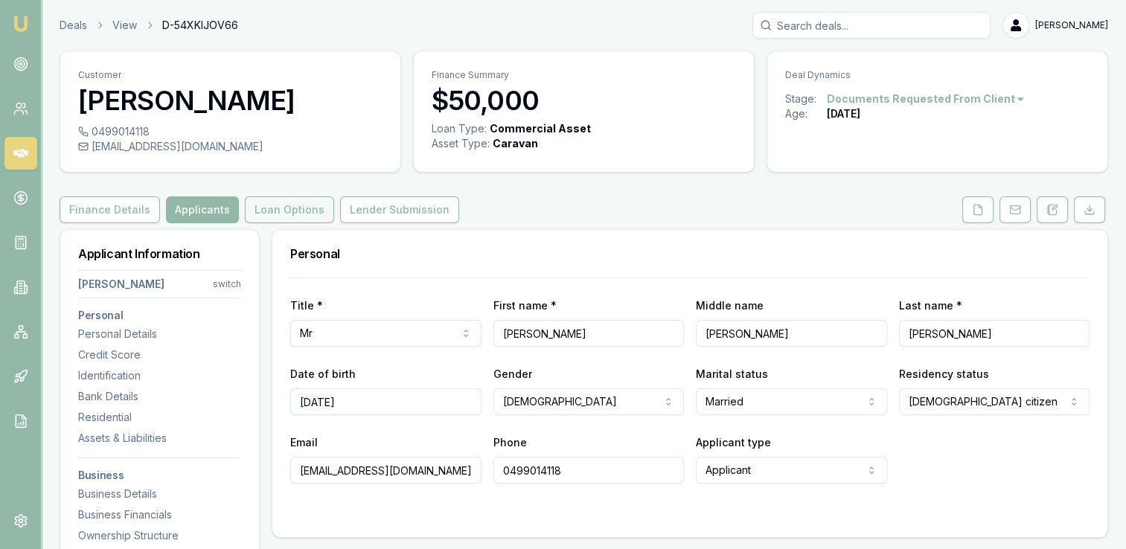
click at [274, 211] on button "Loan Options" at bounding box center [289, 210] width 89 height 27
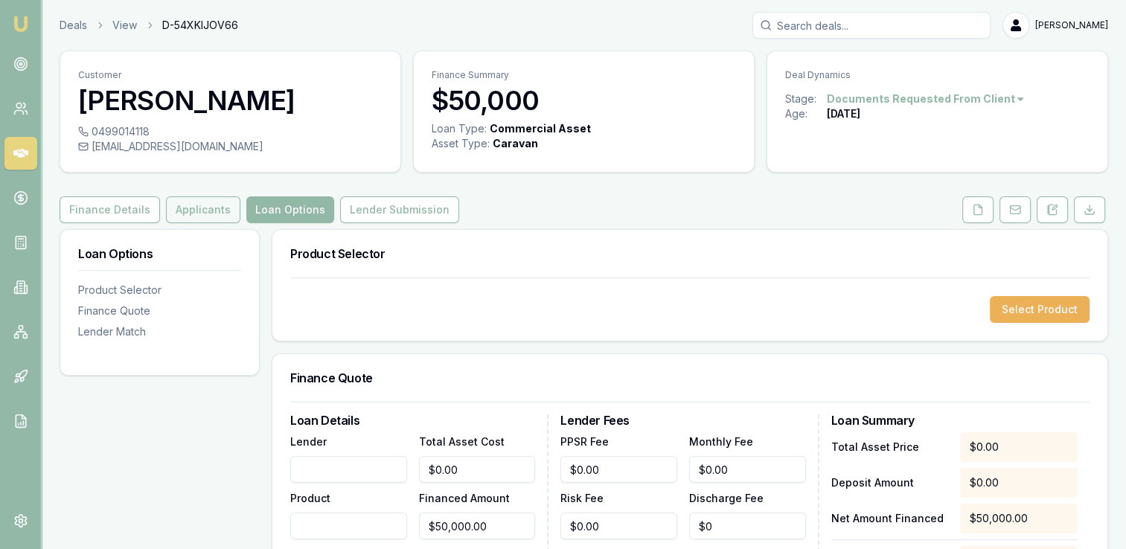
click at [197, 210] on button "Applicants" at bounding box center [203, 210] width 74 height 27
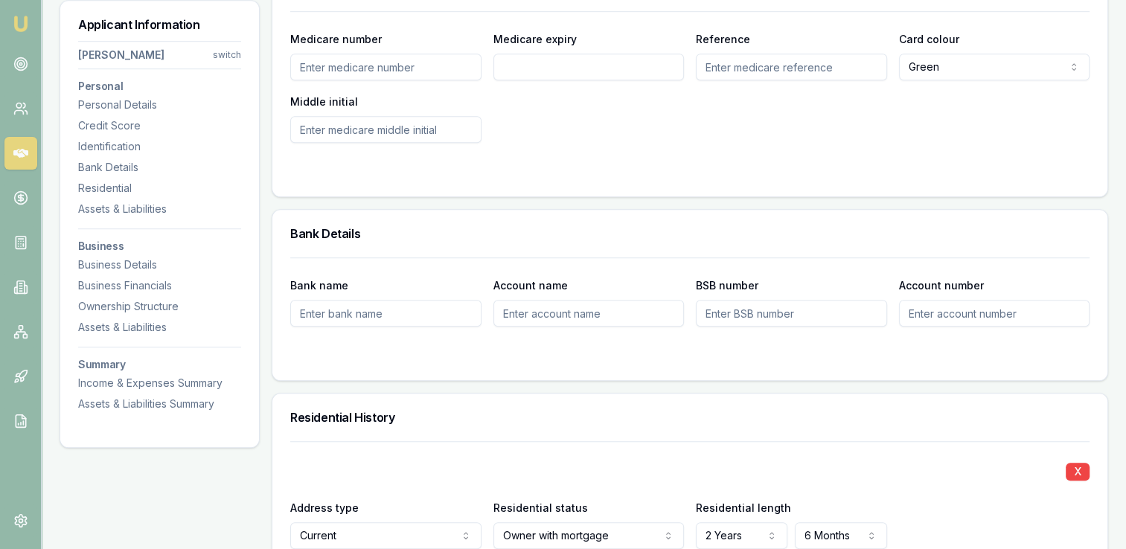
scroll to position [968, 0]
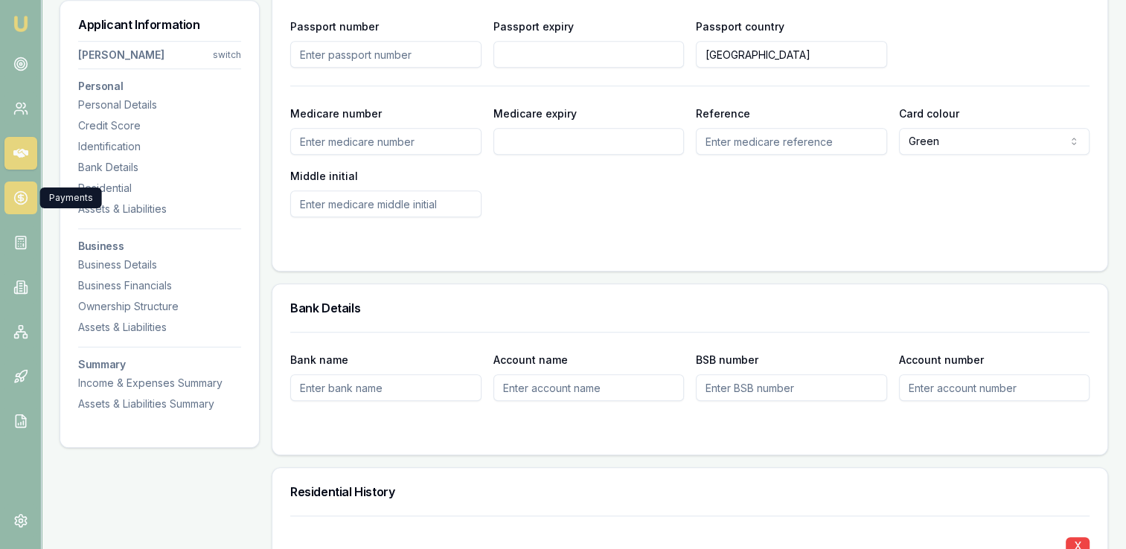
click at [17, 196] on icon at bounding box center [20, 198] width 15 height 15
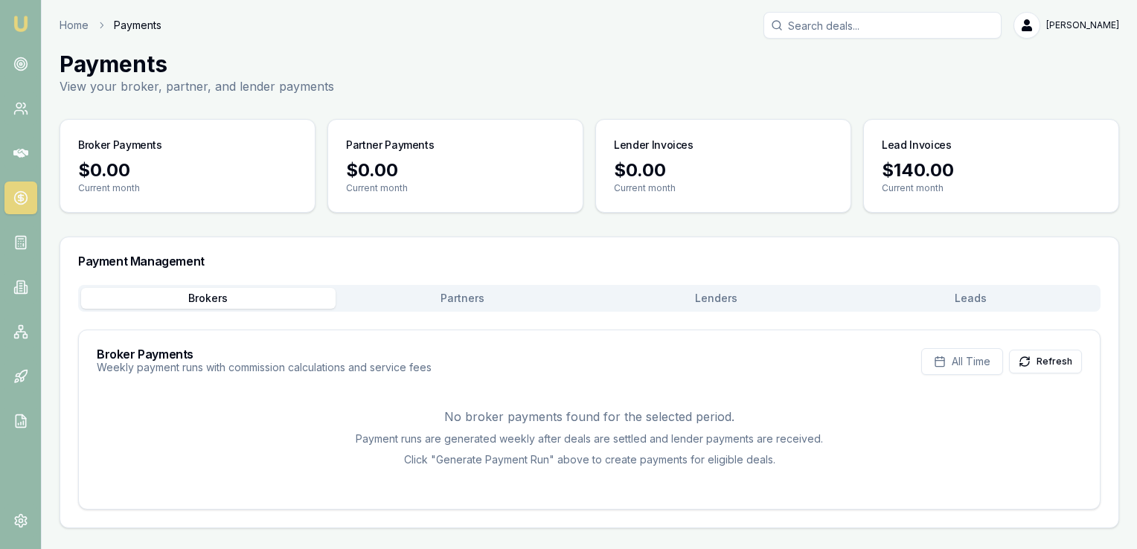
click at [939, 165] on div "$140.00" at bounding box center [991, 171] width 219 height 24
click at [19, 60] on circle at bounding box center [20, 63] width 7 height 7
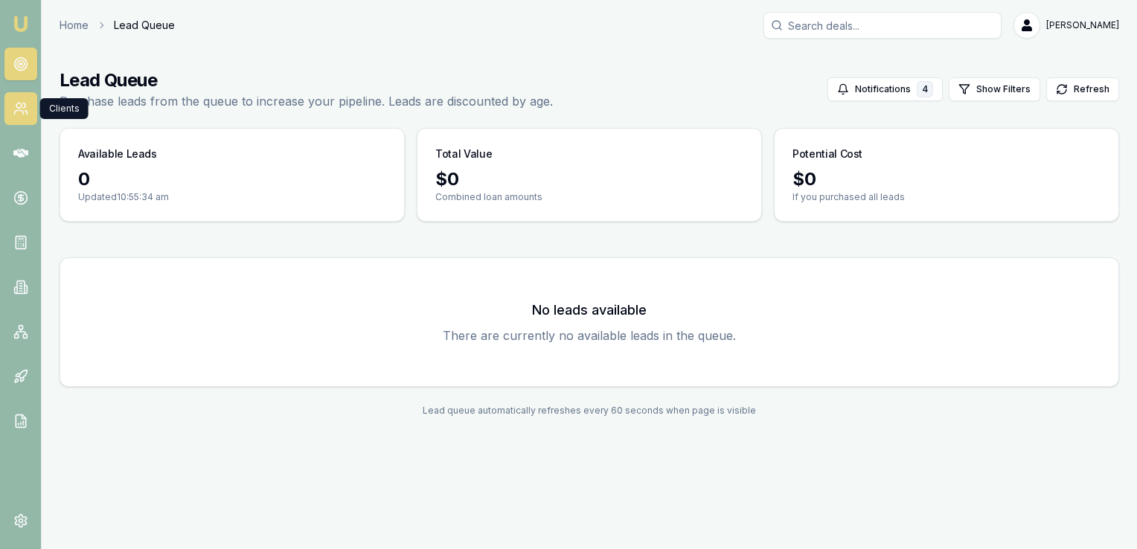
click at [21, 109] on icon at bounding box center [20, 108] width 15 height 15
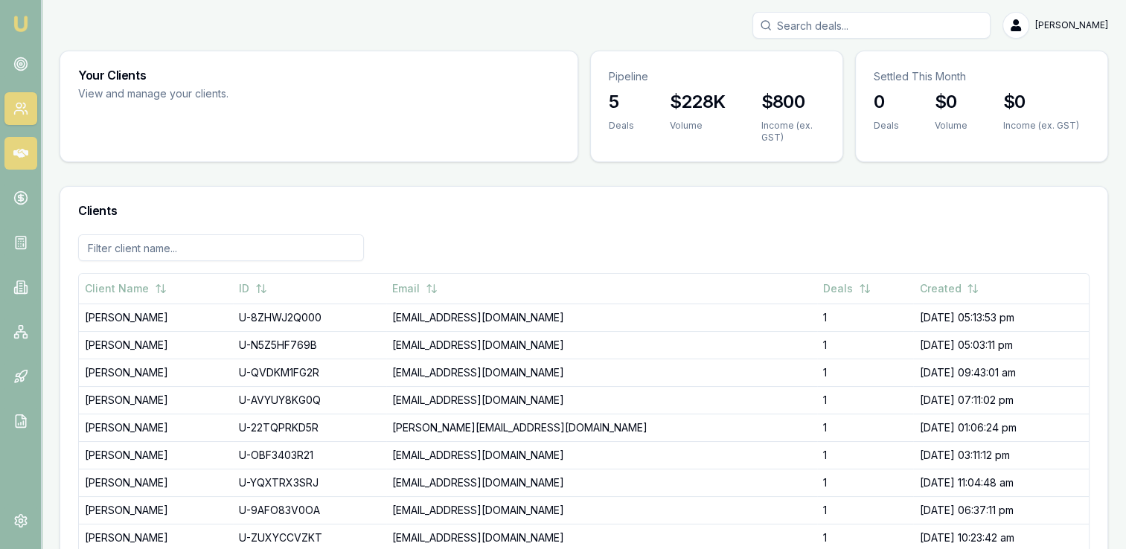
click at [19, 159] on icon at bounding box center [20, 153] width 15 height 15
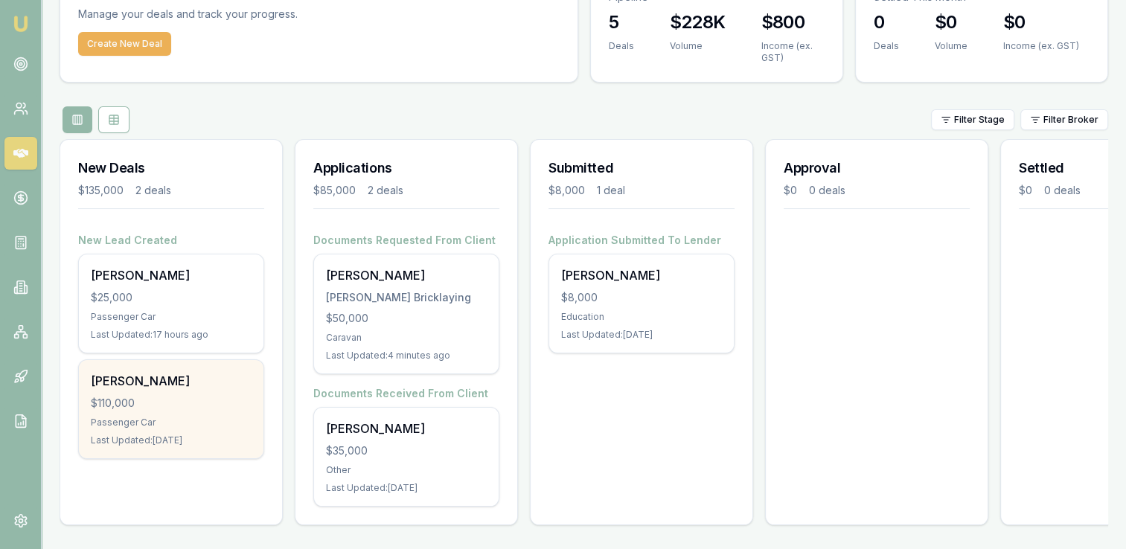
scroll to position [89, 0]
click at [200, 396] on div "$110,000" at bounding box center [171, 403] width 161 height 15
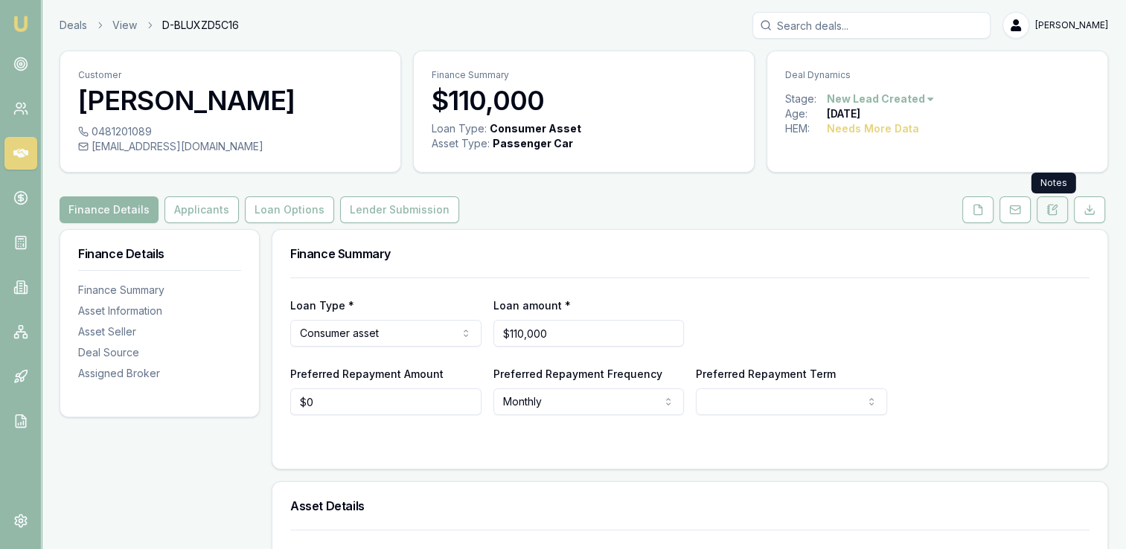
click at [1048, 209] on icon at bounding box center [1048, 209] width 2 height 0
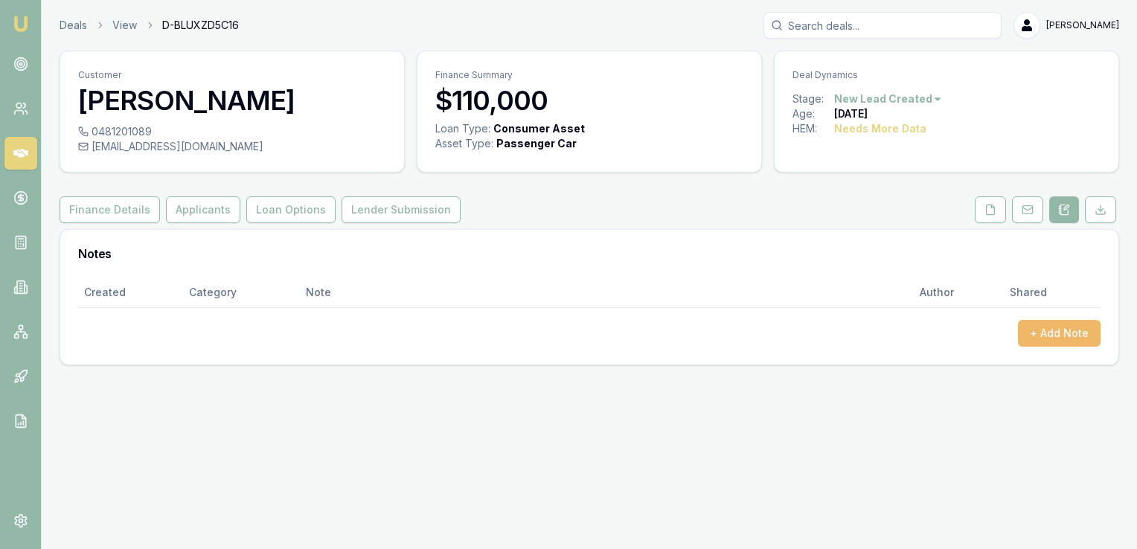
click at [1084, 327] on button "+ Add Note" at bounding box center [1059, 333] width 83 height 27
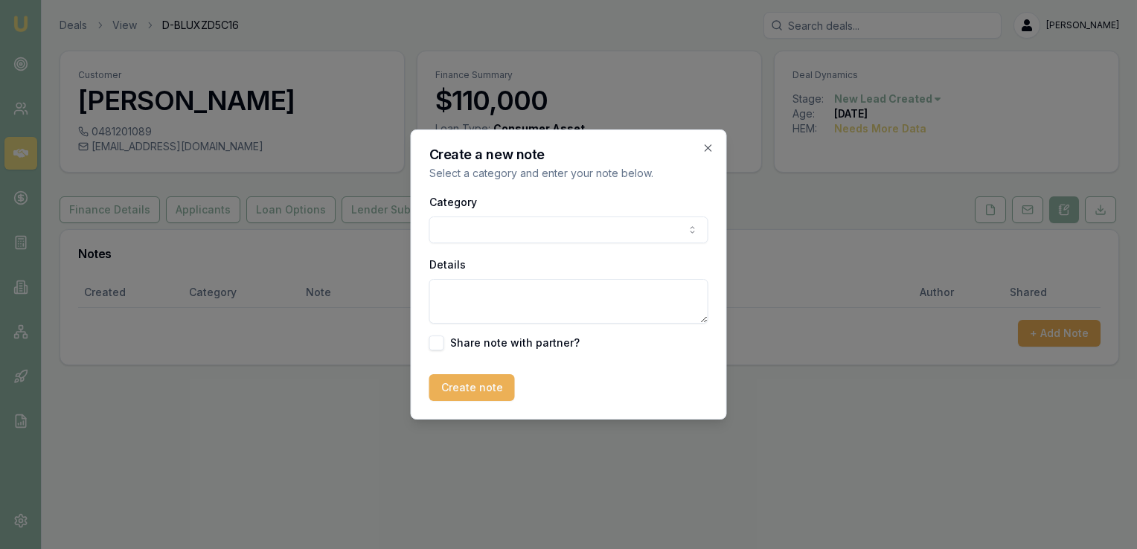
click at [476, 230] on body "Emu Broker Deals View D-BLUXZD5C16 Adam Howell Toggle Menu Customer Ronald Ovie…" at bounding box center [568, 274] width 1137 height 549
click at [467, 298] on textarea "Details" at bounding box center [569, 301] width 279 height 45
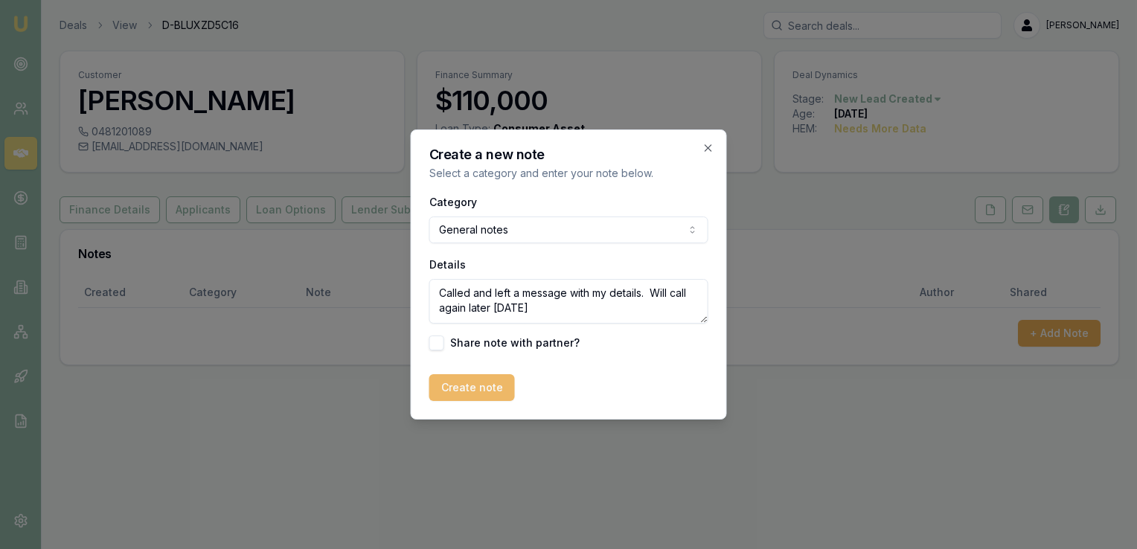
type textarea "Called and left a message with my details. Will call again later today"
click at [453, 380] on button "Create note" at bounding box center [473, 387] width 86 height 27
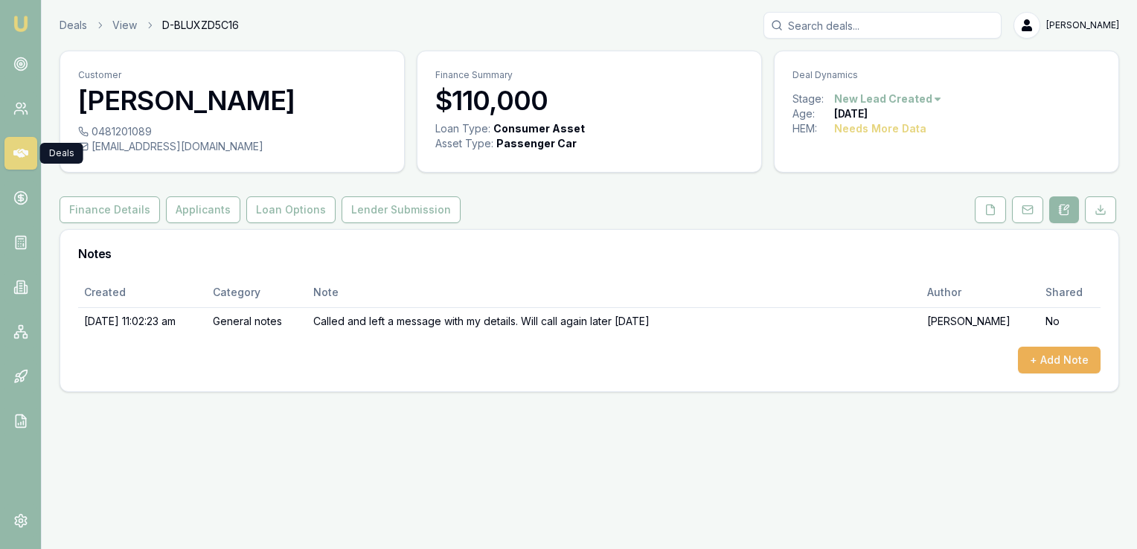
click at [21, 150] on icon at bounding box center [20, 153] width 15 height 9
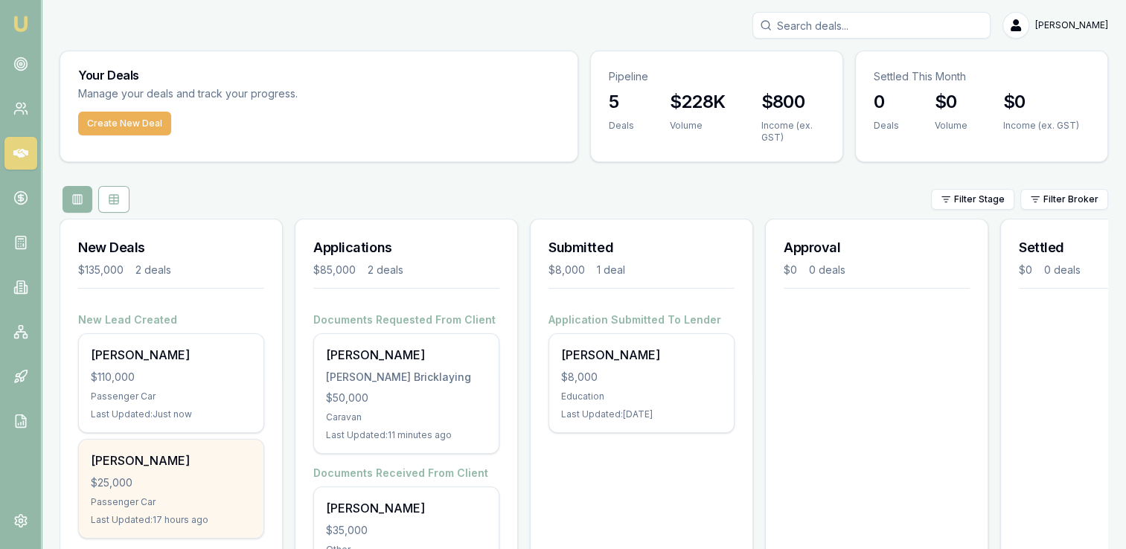
click at [158, 479] on div "$25,000" at bounding box center [171, 483] width 161 height 15
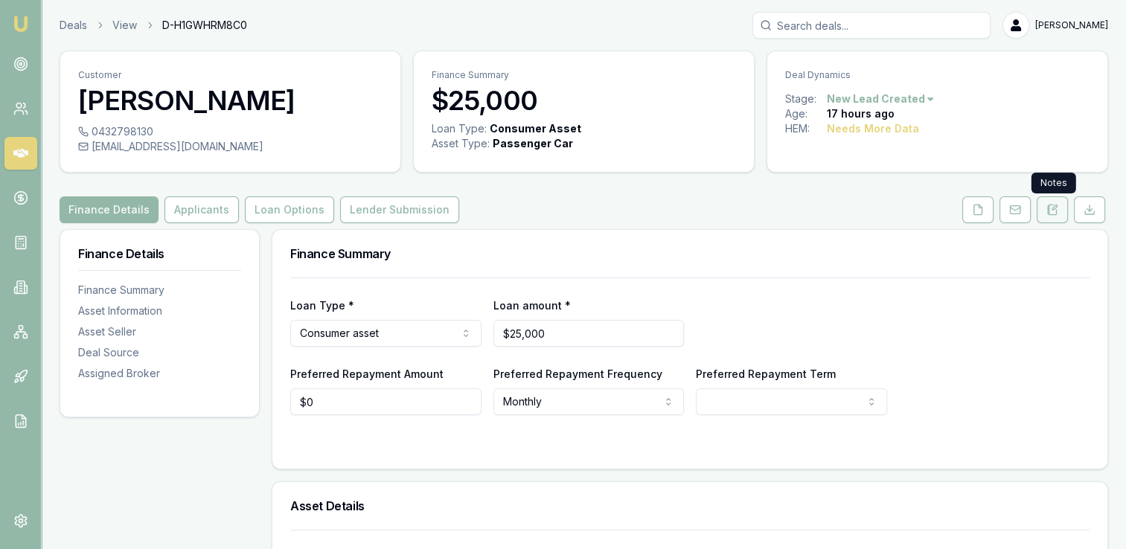
click at [1050, 207] on icon at bounding box center [1048, 207] width 2 height 0
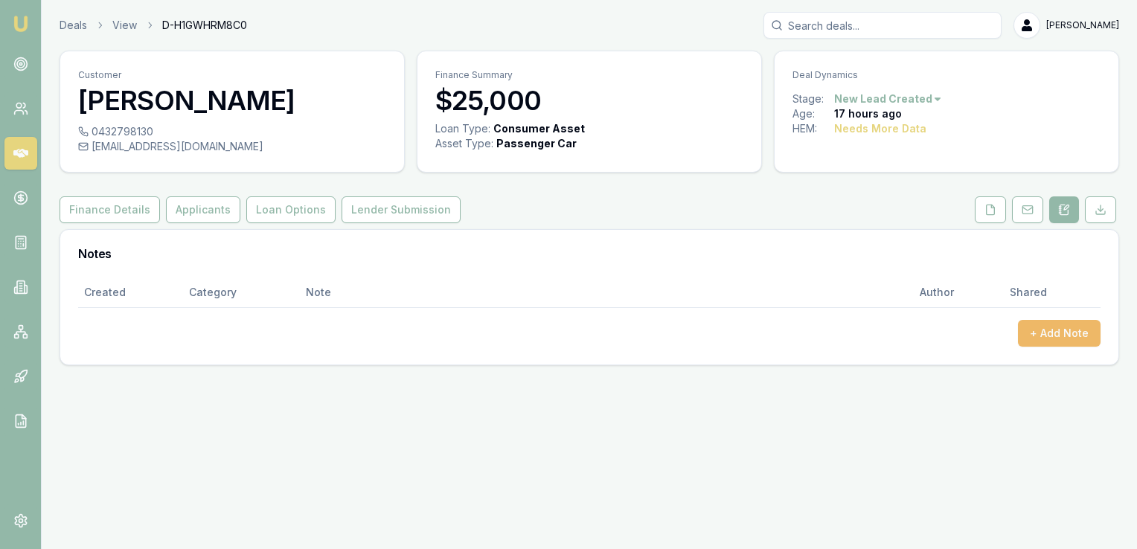
click at [1035, 329] on button "+ Add Note" at bounding box center [1059, 333] width 83 height 27
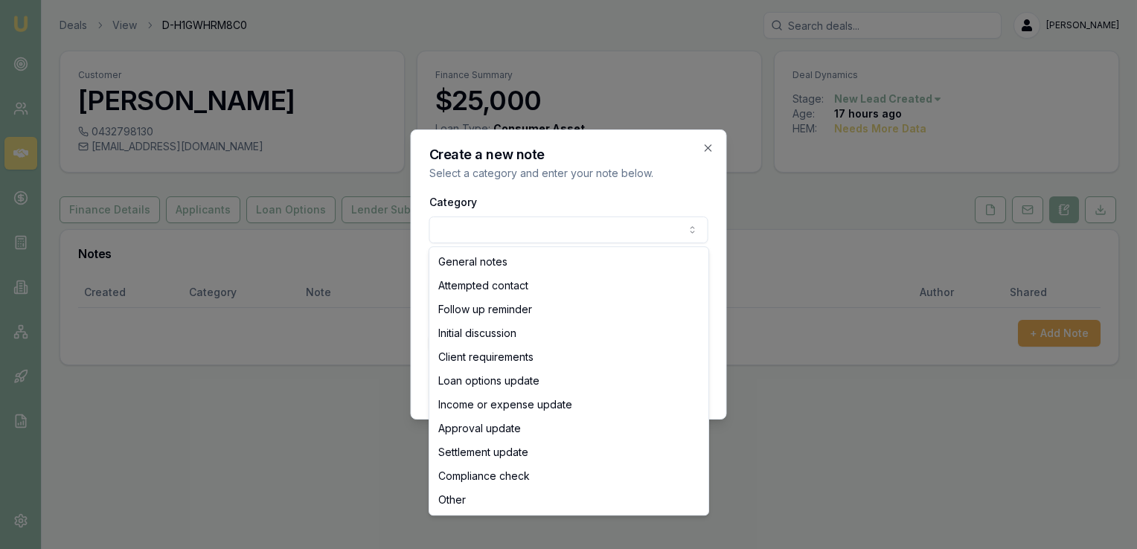
click at [534, 225] on body "Emu Broker Deals View D-H1GWHRM8C0 [PERSON_NAME] Toggle Menu Customer [PERSON_N…" at bounding box center [568, 274] width 1137 height 549
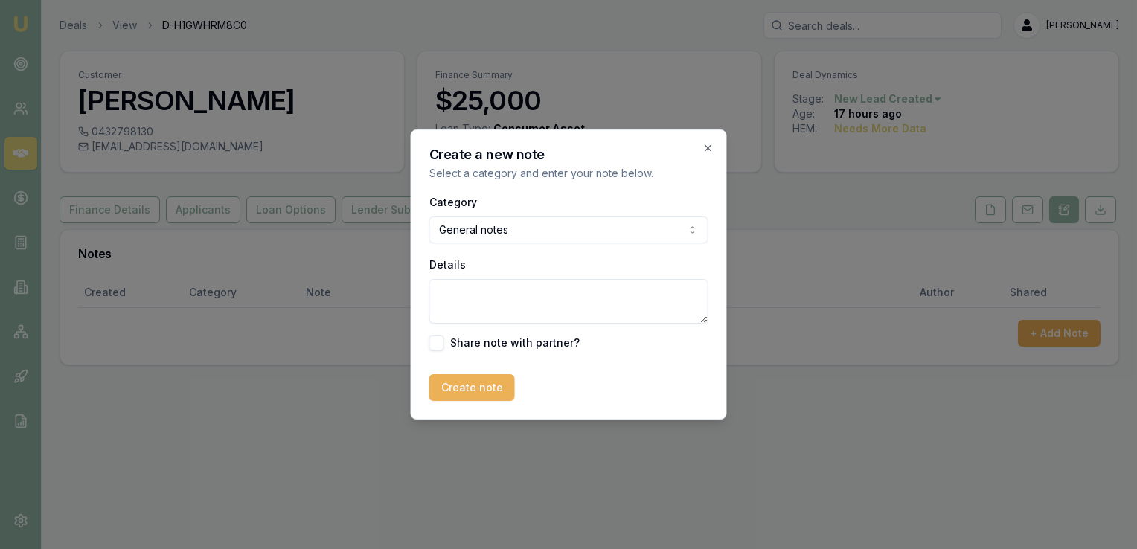
click at [458, 284] on textarea "Details" at bounding box center [569, 301] width 279 height 45
type textarea "L"
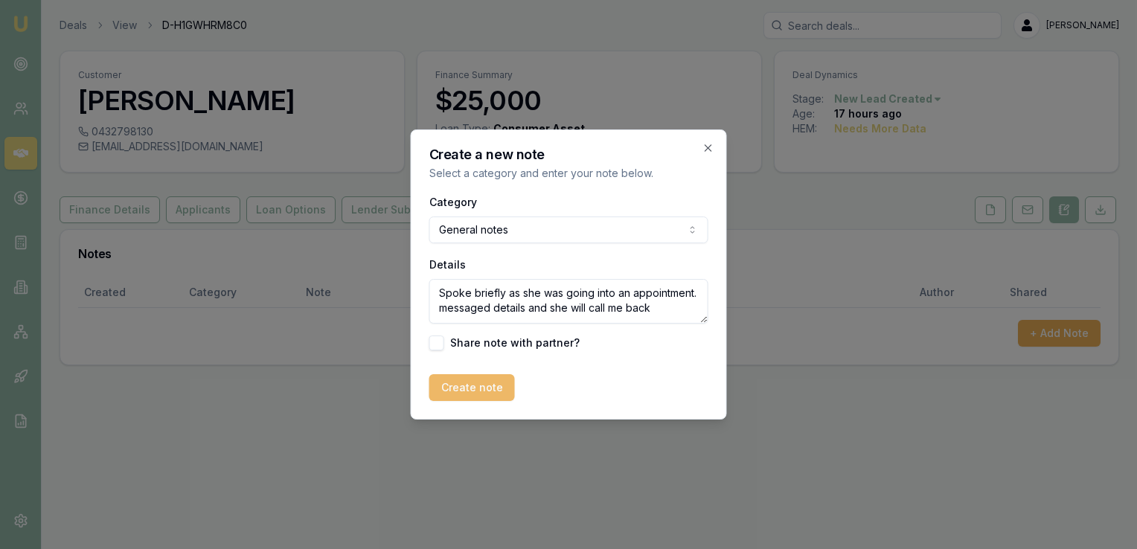
type textarea "Spoke briefly as she was going into an appointment. messaged details and she wi…"
click at [476, 380] on button "Create note" at bounding box center [473, 387] width 86 height 27
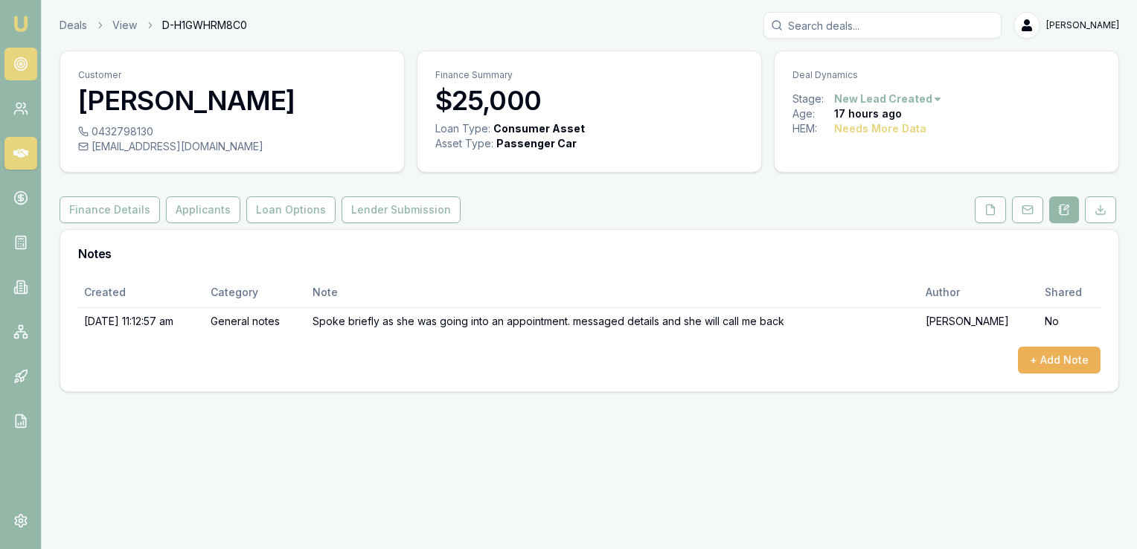
click at [23, 59] on icon at bounding box center [20, 64] width 15 height 15
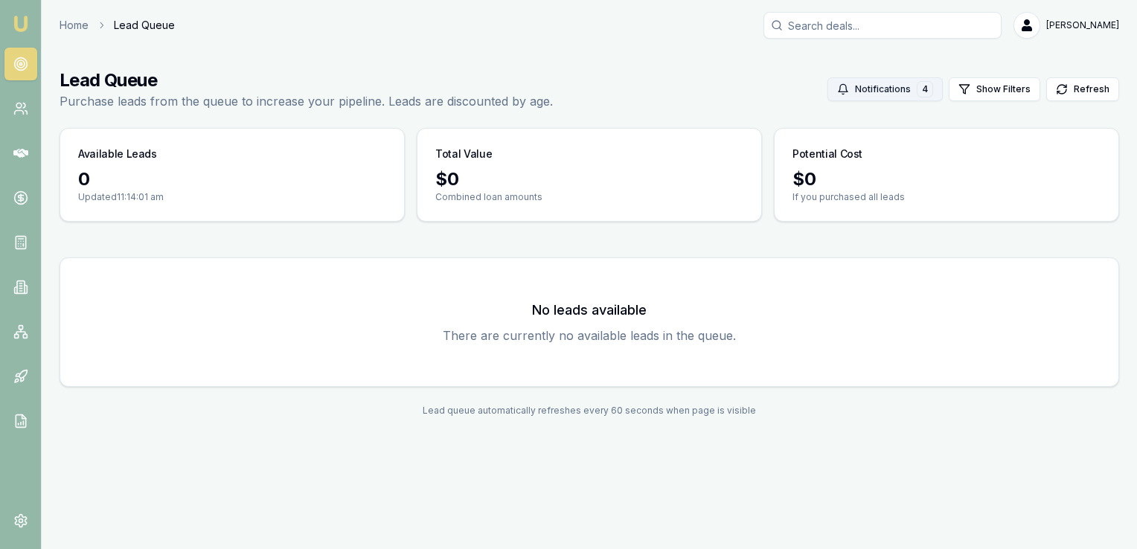
click at [899, 90] on button "Notifications 4" at bounding box center [885, 89] width 115 height 24
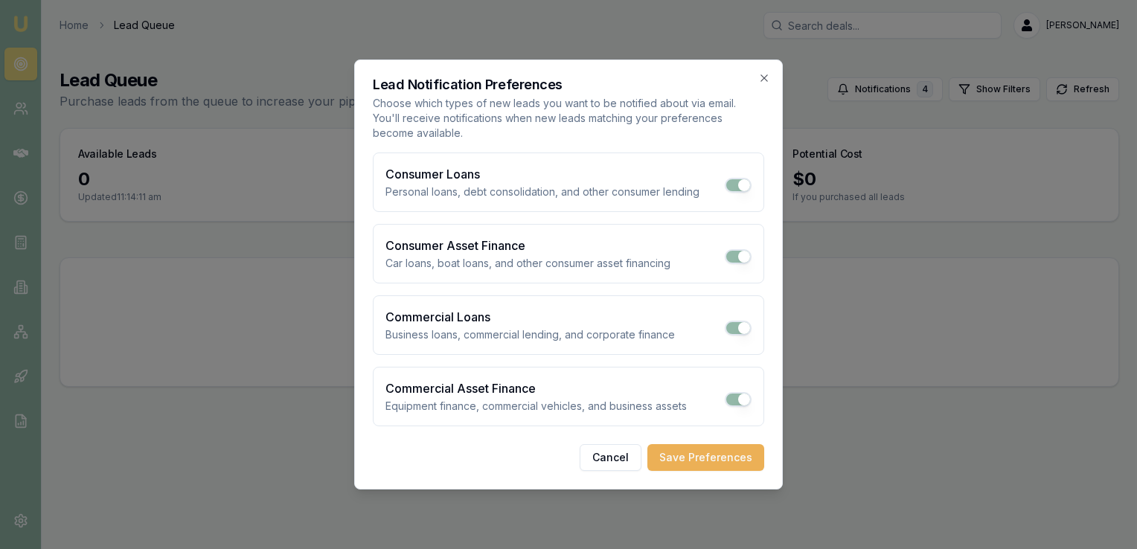
click at [875, 456] on div at bounding box center [568, 274] width 1137 height 549
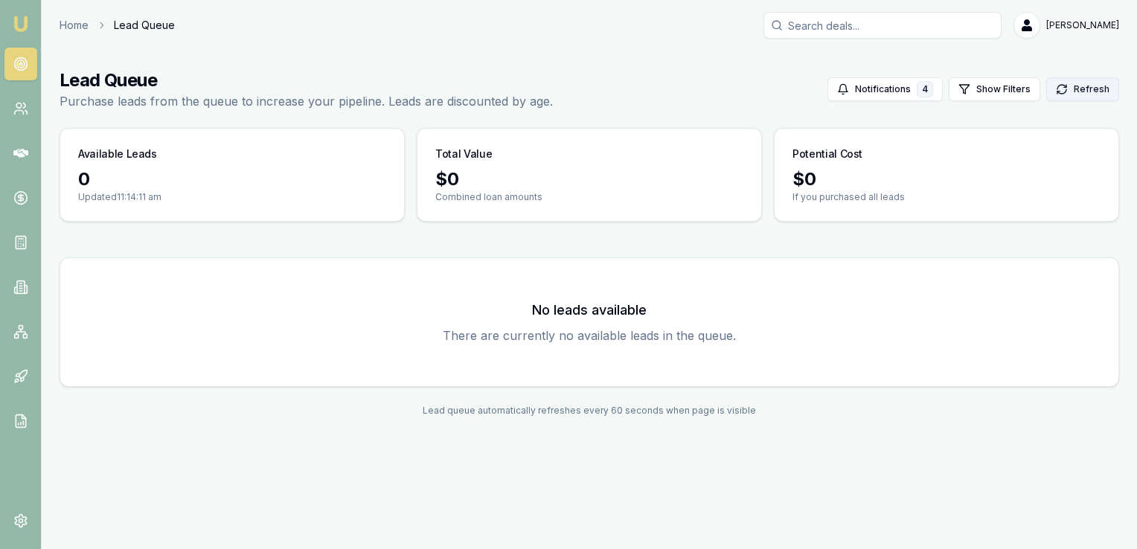
click at [1068, 87] on icon at bounding box center [1062, 89] width 12 height 12
click at [16, 150] on icon at bounding box center [20, 153] width 15 height 9
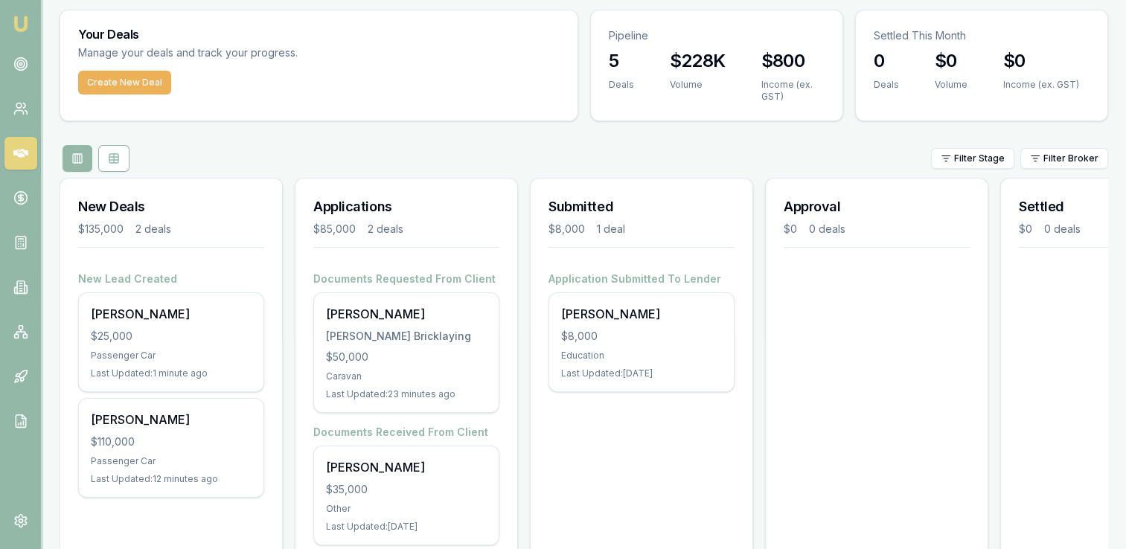
scroll to position [74, 0]
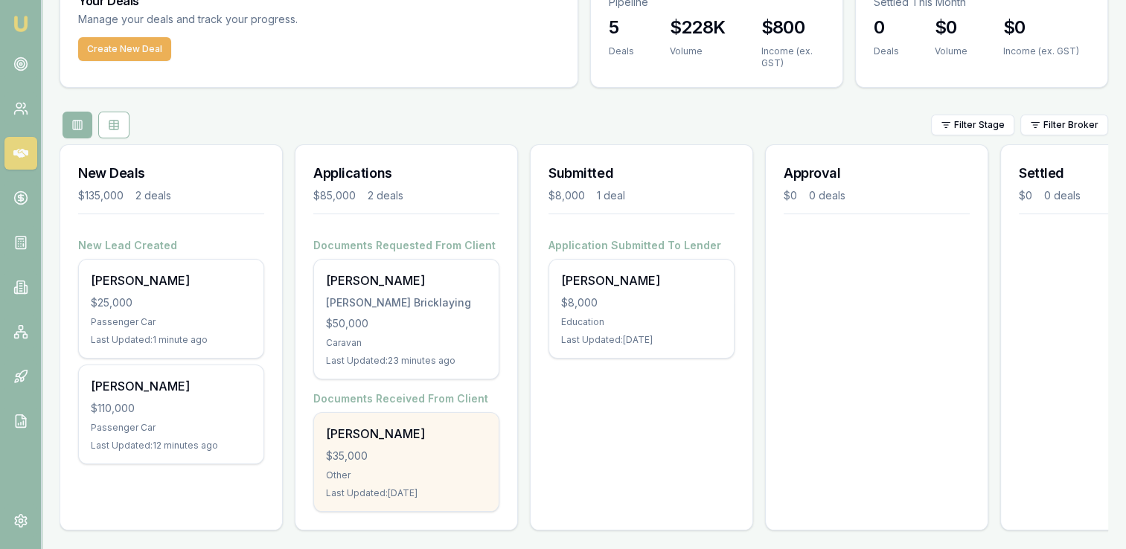
click at [374, 460] on div "$35,000" at bounding box center [406, 456] width 161 height 15
